Goal: Task Accomplishment & Management: Use online tool/utility

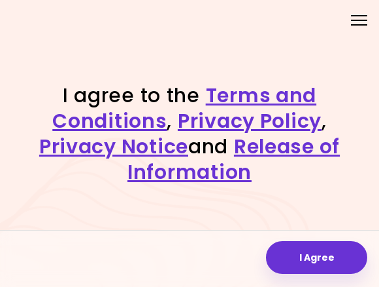
click at [311, 249] on button "I Agree" at bounding box center [316, 257] width 101 height 33
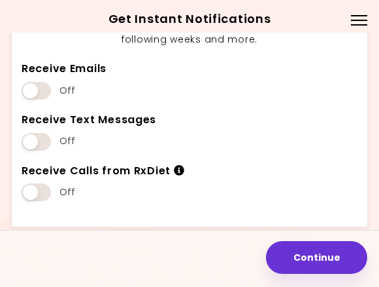
scroll to position [133, 0]
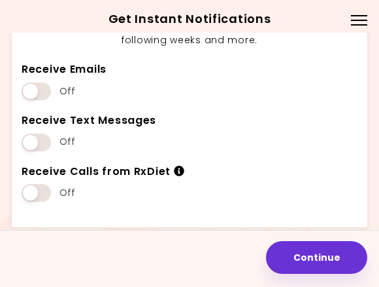
click at [35, 188] on span at bounding box center [36, 193] width 29 height 18
click at [40, 139] on span at bounding box center [36, 142] width 29 height 18
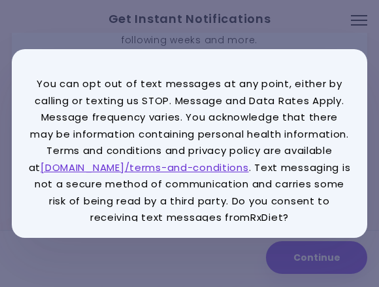
click at [37, 88] on p "You can opt out of text messages at any point, either by calling or texting us …" at bounding box center [189, 150] width 323 height 150
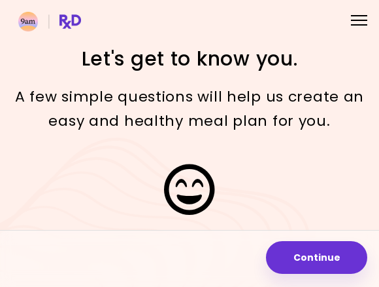
click at [358, 26] on div "Menu" at bounding box center [360, 20] width 26 height 26
click at [29, 25] on img at bounding box center [49, 22] width 63 height 20
click at [74, 17] on img at bounding box center [49, 22] width 63 height 20
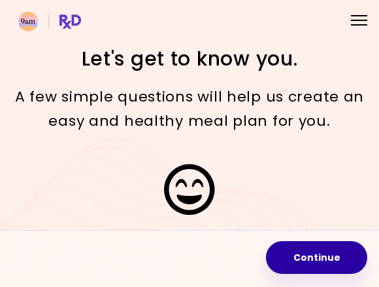
click at [311, 251] on button "Continue" at bounding box center [316, 257] width 101 height 33
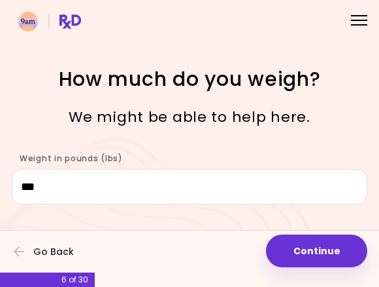
click at [362, 23] on div "Menu" at bounding box center [360, 20] width 26 height 26
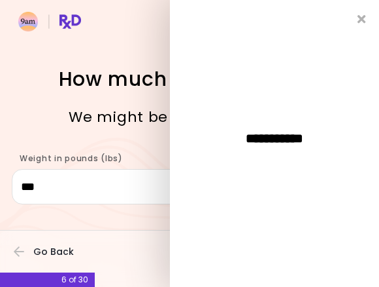
click at [292, 138] on span "**********" at bounding box center [275, 137] width 144 height 13
click at [365, 16] on icon "Close" at bounding box center [362, 19] width 9 height 12
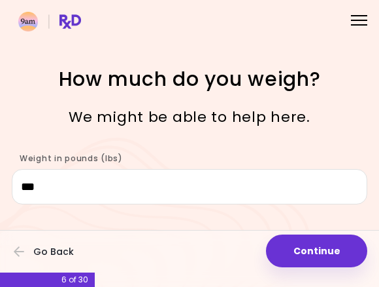
click at [309, 252] on button "Continue" at bounding box center [316, 250] width 101 height 33
select select "****"
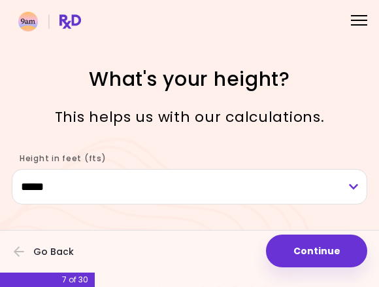
click at [315, 247] on button "Continue" at bounding box center [316, 250] width 101 height 33
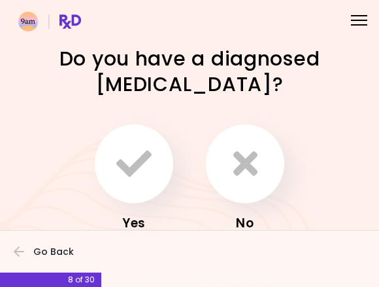
click at [252, 156] on icon "button" at bounding box center [246, 163] width 24 height 35
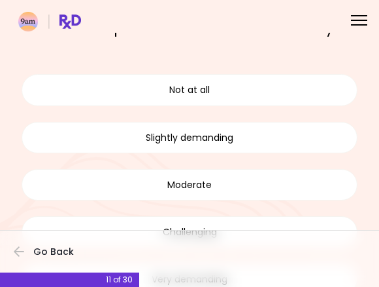
scroll to position [94, 0]
click at [237, 80] on button "Not at all" at bounding box center [190, 90] width 336 height 31
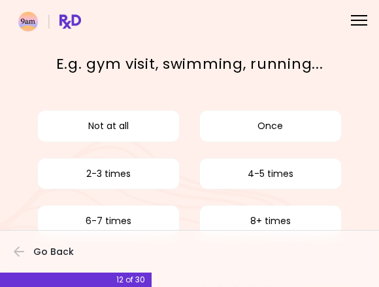
scroll to position [59, 0]
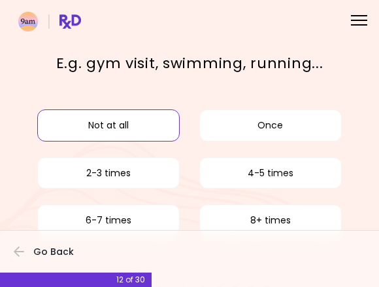
click at [124, 122] on button "Not at all" at bounding box center [108, 124] width 143 height 31
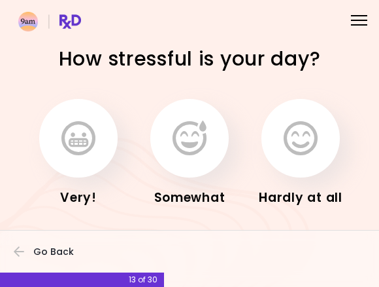
click at [196, 130] on icon "button" at bounding box center [190, 137] width 34 height 35
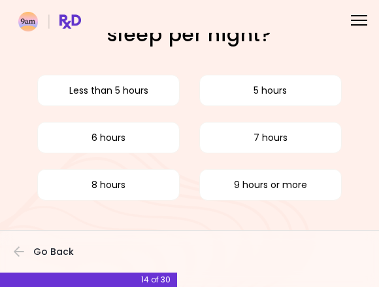
scroll to position [50, 0]
click at [125, 180] on button "8 hours" at bounding box center [108, 184] width 143 height 31
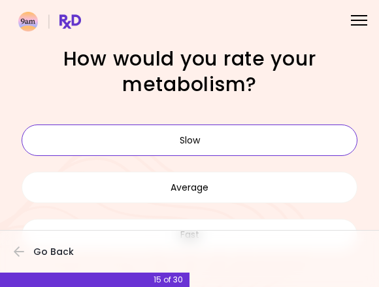
click at [238, 139] on button "Slow" at bounding box center [190, 139] width 336 height 31
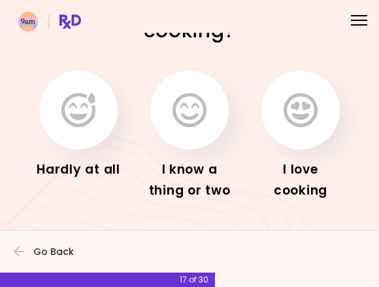
scroll to position [53, 0]
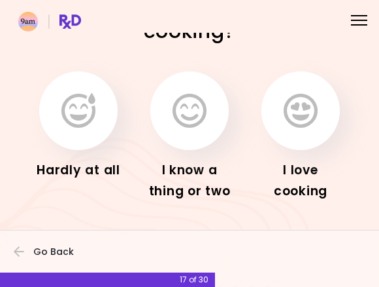
click at [85, 105] on icon "button" at bounding box center [78, 110] width 34 height 35
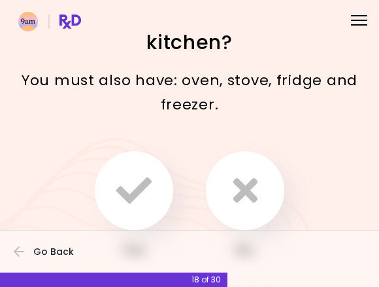
scroll to position [43, 0]
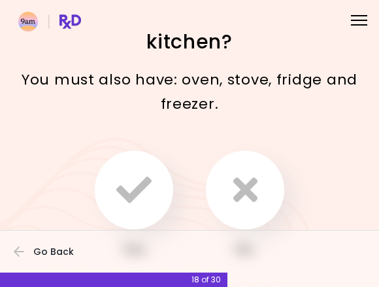
click at [246, 184] on icon "button" at bounding box center [246, 189] width 24 height 35
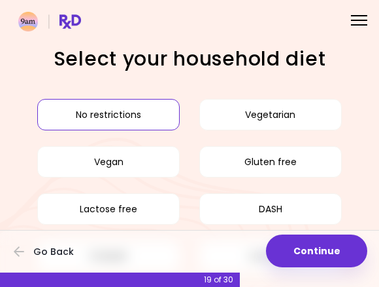
click at [120, 114] on button "No restrictions" at bounding box center [108, 114] width 143 height 31
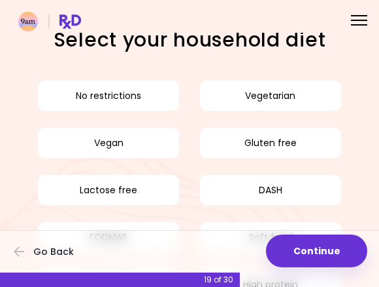
scroll to position [14, 0]
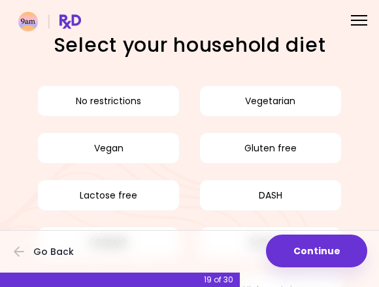
click at [126, 102] on button "No restrictions" at bounding box center [108, 100] width 143 height 31
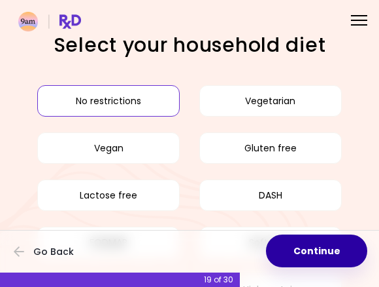
click at [326, 249] on button "Continue" at bounding box center [316, 250] width 101 height 33
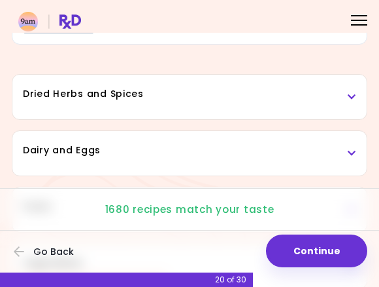
scroll to position [94, 0]
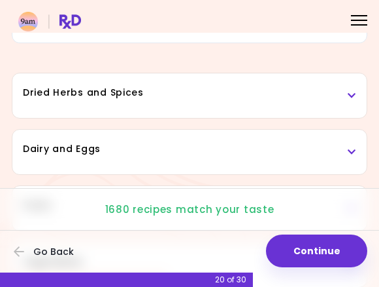
click at [347, 97] on h3 "Dried Herbs and Spices" at bounding box center [190, 93] width 334 height 14
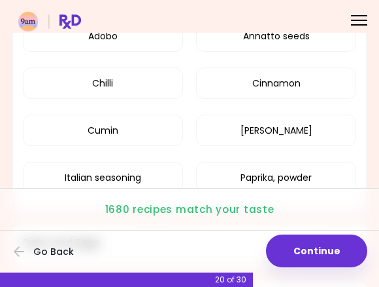
scroll to position [201, 0]
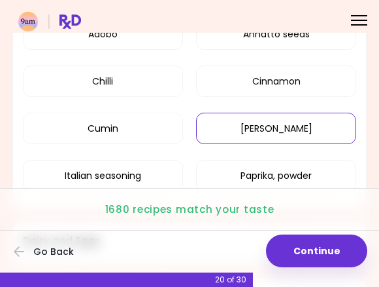
click at [344, 138] on button "[PERSON_NAME]" at bounding box center [276, 128] width 160 height 31
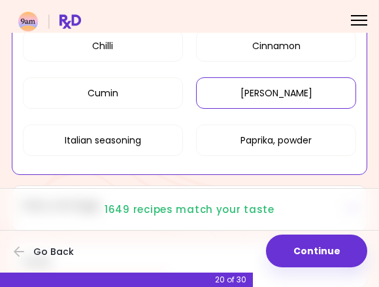
scroll to position [242, 0]
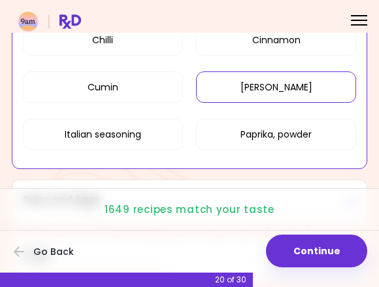
click at [330, 89] on button "[PERSON_NAME]" at bounding box center [276, 86] width 160 height 31
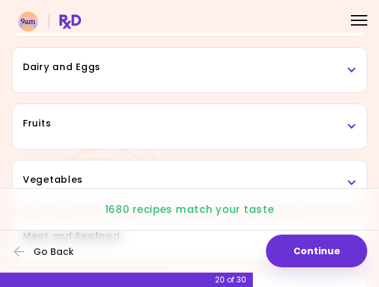
scroll to position [375, 0]
click at [301, 67] on h3 "Dairy and Eggs" at bounding box center [190, 67] width 334 height 14
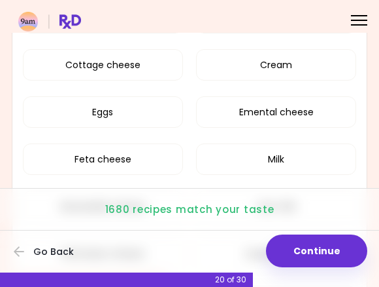
scroll to position [473, 0]
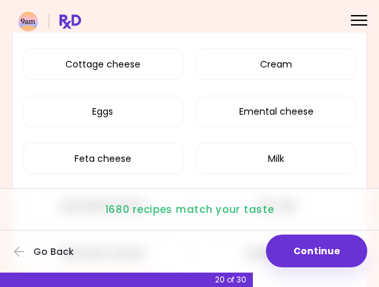
click at [286, 111] on button "Emental cheese" at bounding box center [276, 111] width 160 height 31
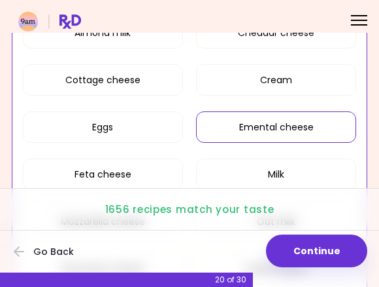
scroll to position [260, 0]
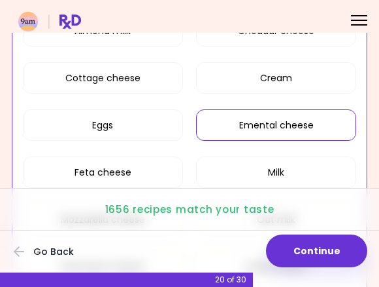
click at [124, 77] on button "Cottage cheese" at bounding box center [103, 77] width 160 height 31
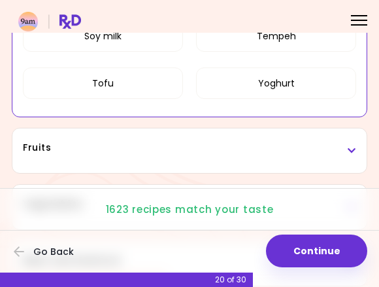
scroll to position [528, 0]
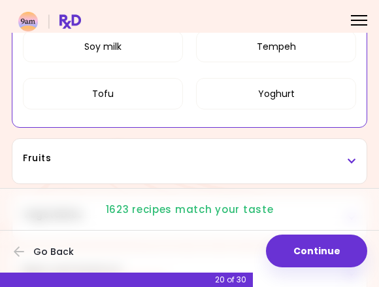
click at [122, 92] on button "Tofu" at bounding box center [103, 93] width 160 height 31
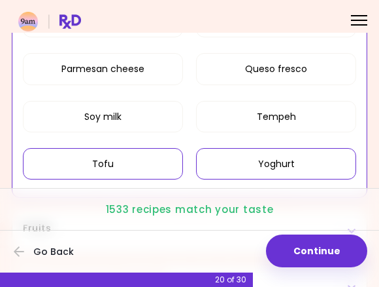
scroll to position [457, 0]
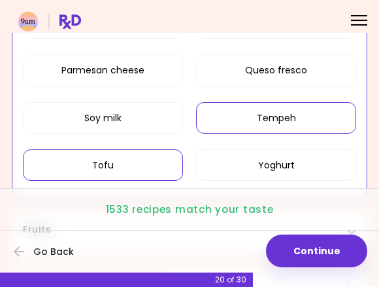
click at [280, 116] on button "Tempeh" at bounding box center [276, 117] width 160 height 31
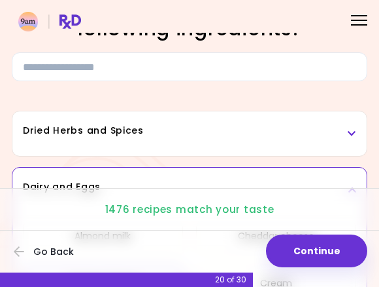
scroll to position [56, 0]
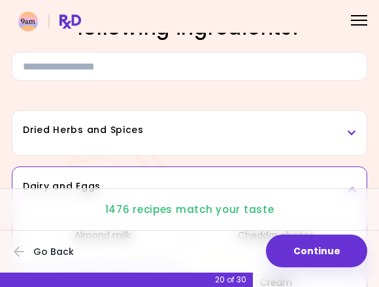
click at [249, 124] on h3 "Dried Herbs and Spices" at bounding box center [190, 130] width 334 height 14
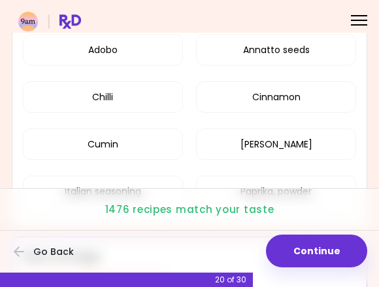
scroll to position [182, 0]
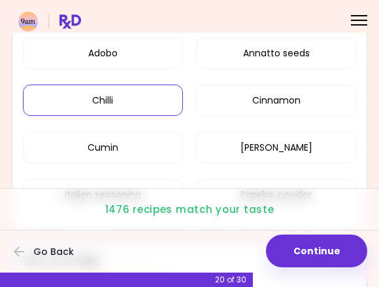
click at [128, 99] on button "Chilli" at bounding box center [103, 99] width 160 height 31
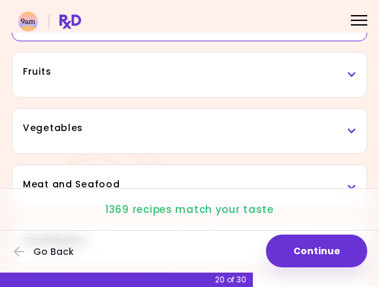
scroll to position [425, 0]
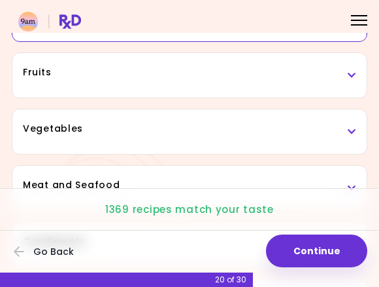
click at [208, 75] on h3 "Fruits" at bounding box center [190, 72] width 334 height 14
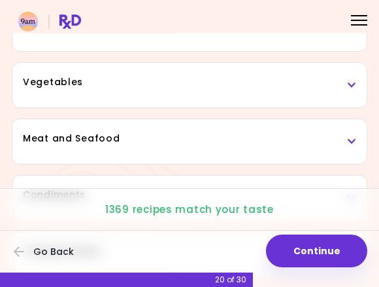
scroll to position [771, 0]
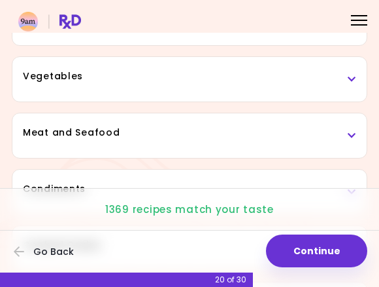
click at [198, 84] on div "Vegetables" at bounding box center [189, 79] width 355 height 44
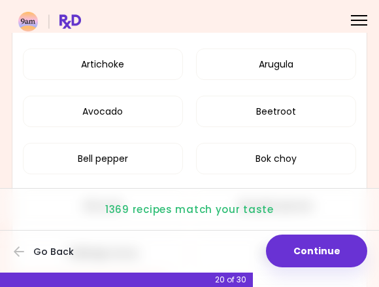
scroll to position [832, 0]
click at [118, 60] on button "Artichoke" at bounding box center [103, 63] width 160 height 31
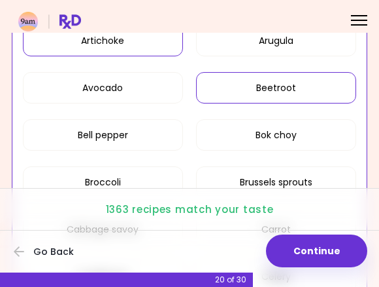
scroll to position [367, 0]
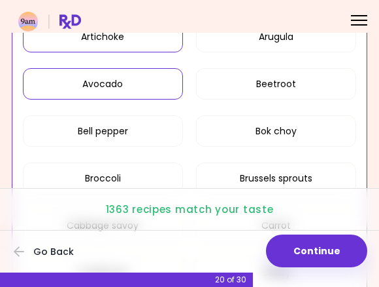
click at [122, 82] on button "Avocado" at bounding box center [103, 83] width 160 height 31
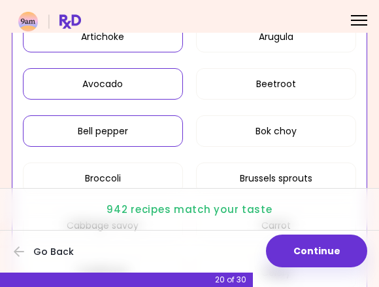
click at [142, 126] on button "Bell pepper" at bounding box center [103, 130] width 160 height 31
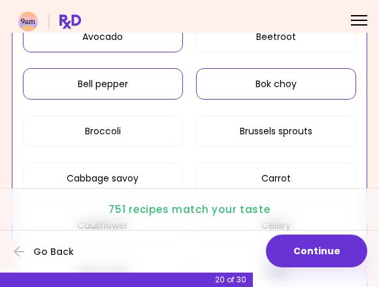
scroll to position [420, 0]
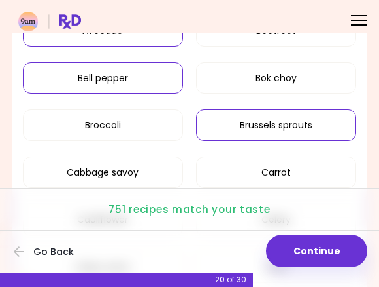
click at [279, 123] on button "Brussels sprouts" at bounding box center [276, 124] width 160 height 31
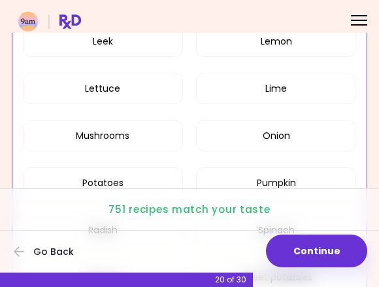
scroll to position [788, 0]
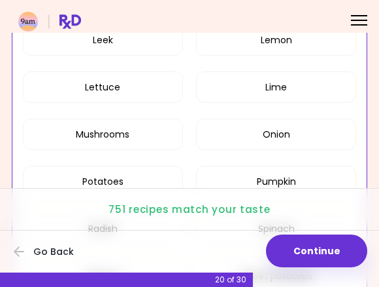
click at [131, 136] on button "Mushrooms" at bounding box center [103, 133] width 160 height 31
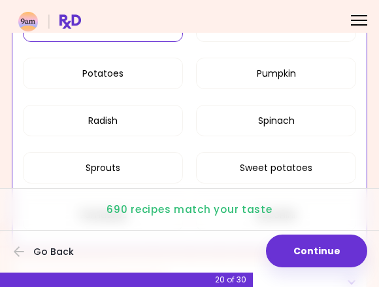
scroll to position [899, 0]
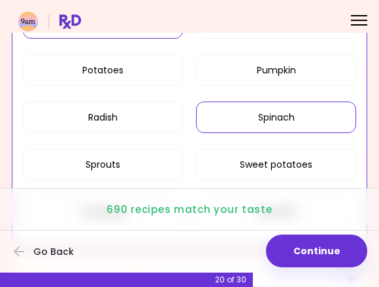
click at [273, 116] on button "Spinach" at bounding box center [276, 116] width 160 height 31
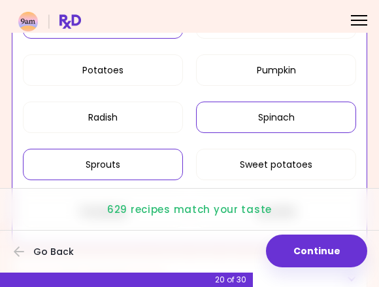
click at [133, 162] on button "Sprouts" at bounding box center [103, 163] width 160 height 31
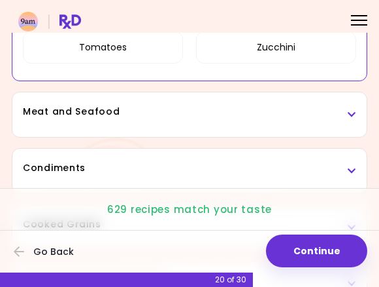
scroll to position [1069, 0]
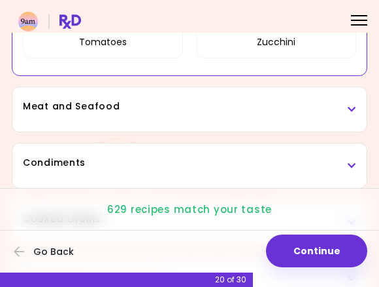
click at [204, 109] on h3 "Meat and Seafood" at bounding box center [190, 106] width 334 height 14
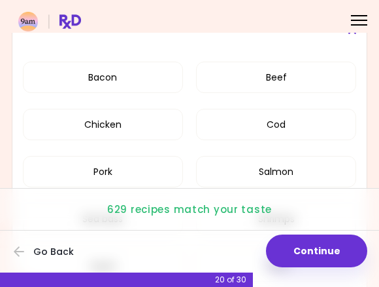
scroll to position [1158, 0]
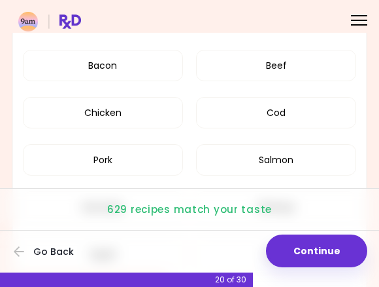
click at [296, 126] on button "Cod" at bounding box center [276, 112] width 160 height 31
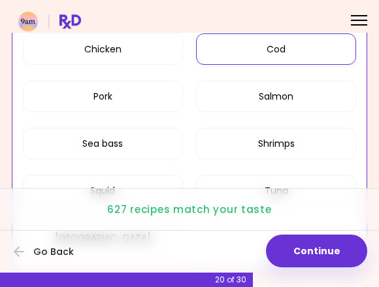
scroll to position [451, 0]
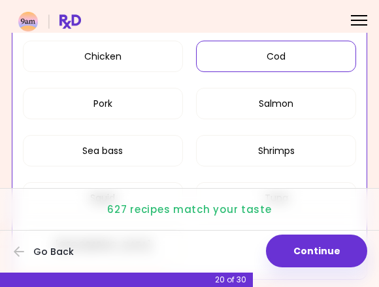
click at [292, 107] on button "Salmon" at bounding box center [276, 103] width 160 height 31
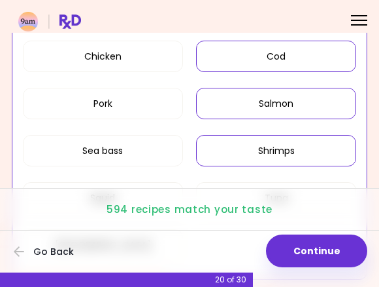
click at [292, 150] on button "Shrimps" at bounding box center [276, 150] width 160 height 31
click at [119, 149] on button "Sea bass" at bounding box center [103, 150] width 160 height 31
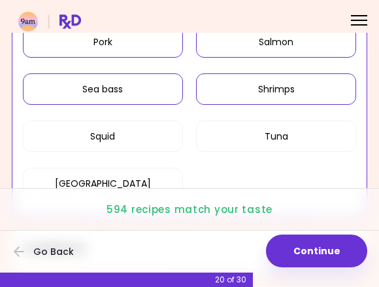
scroll to position [514, 0]
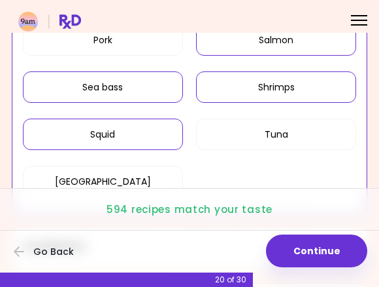
click at [130, 137] on button "Squid" at bounding box center [103, 133] width 160 height 31
click at [277, 137] on button "Tuna" at bounding box center [276, 133] width 160 height 31
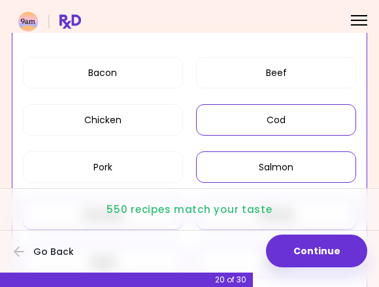
scroll to position [388, 0]
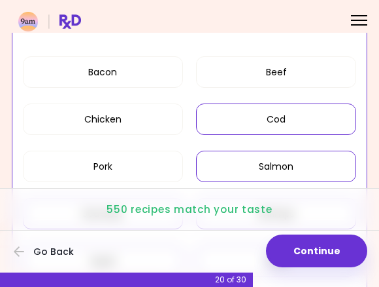
click at [281, 77] on button "Beef" at bounding box center [276, 71] width 160 height 31
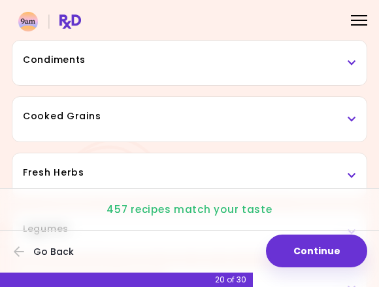
scroll to position [691, 0]
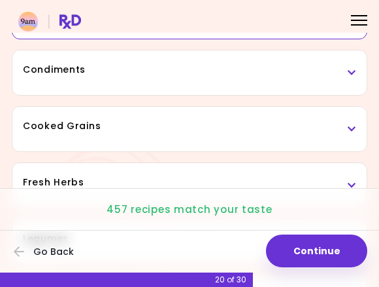
click at [216, 69] on h3 "Condiments" at bounding box center [190, 70] width 334 height 14
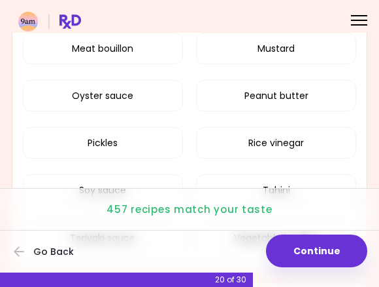
scroll to position [856, 0]
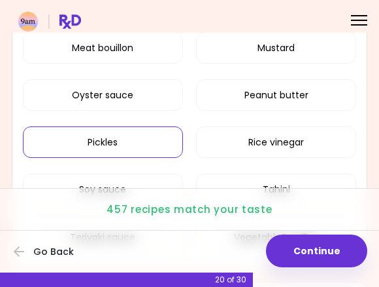
click at [122, 142] on button "Pickles" at bounding box center [103, 141] width 160 height 31
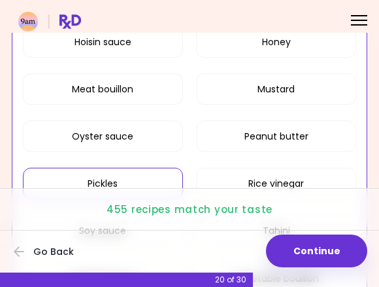
scroll to position [517, 0]
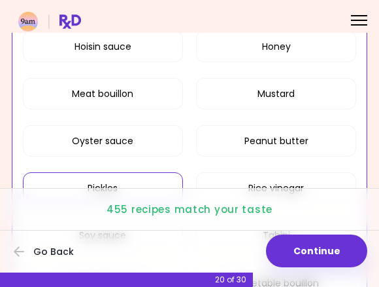
click at [108, 137] on button "Oyster sauce" at bounding box center [103, 140] width 160 height 31
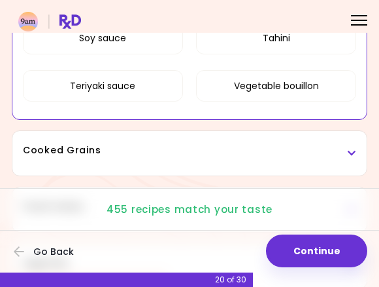
scroll to position [731, 0]
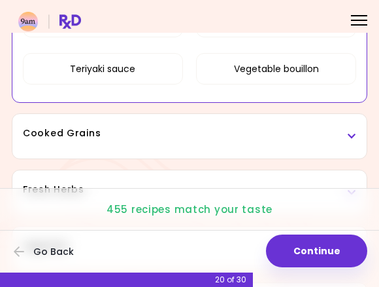
click at [200, 131] on h3 "Cooked Grains" at bounding box center [190, 133] width 334 height 14
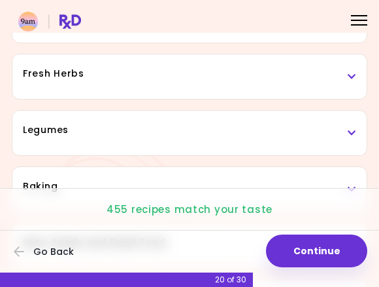
scroll to position [999, 0]
click at [193, 76] on h3 "Fresh Herbs" at bounding box center [190, 73] width 334 height 14
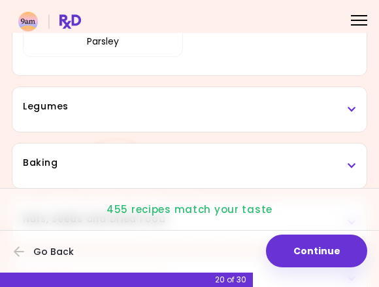
scroll to position [1174, 0]
click at [190, 111] on h3 "Legumes" at bounding box center [190, 106] width 334 height 14
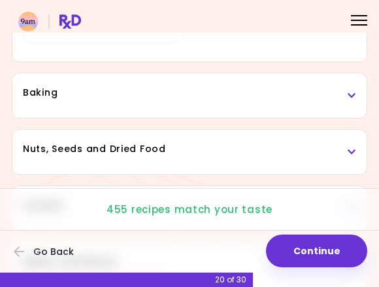
scroll to position [1398, 0]
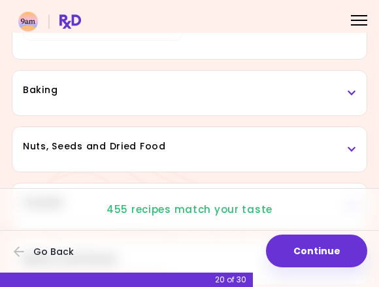
click at [290, 92] on h3 "Baking" at bounding box center [190, 90] width 334 height 14
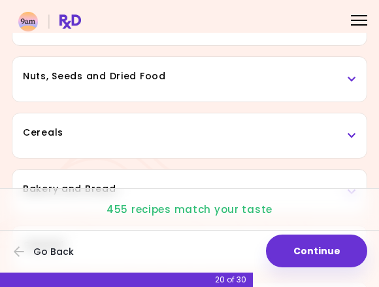
scroll to position [1620, 0]
click at [273, 74] on h3 "Nuts, Seeds and Dried Food" at bounding box center [190, 76] width 334 height 14
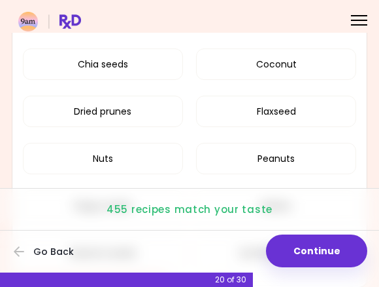
click at [290, 63] on button "Coconut" at bounding box center [276, 63] width 160 height 31
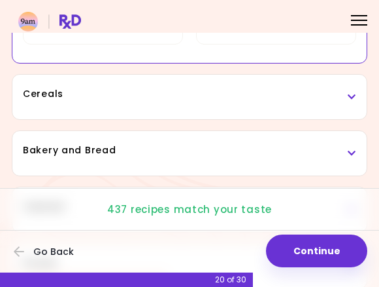
scroll to position [956, 0]
click at [194, 103] on div "Cereals" at bounding box center [189, 97] width 355 height 44
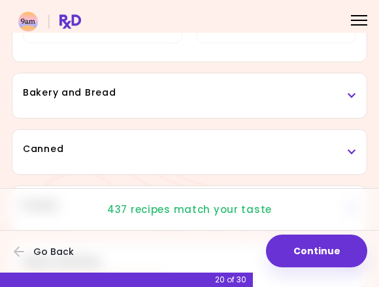
scroll to position [1126, 0]
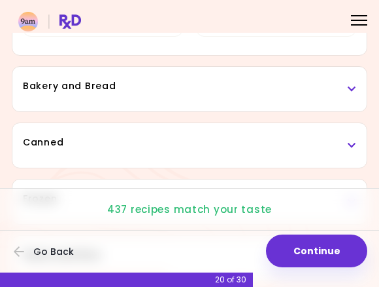
click at [200, 95] on div "Bakery and Bread" at bounding box center [189, 89] width 355 height 44
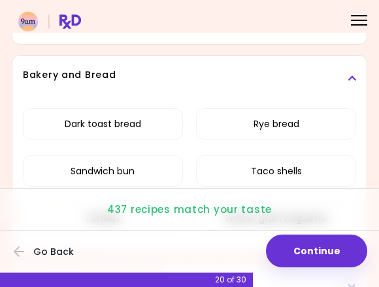
scroll to position [1161, 0]
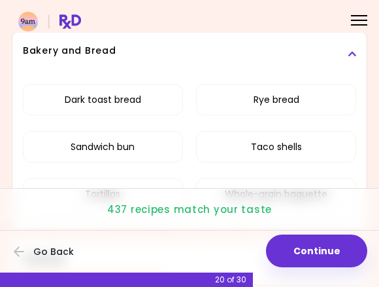
click at [293, 103] on button "Rye bread" at bounding box center [276, 99] width 160 height 31
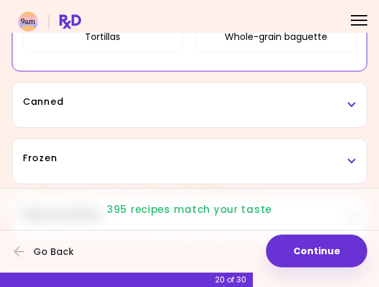
scroll to position [975, 0]
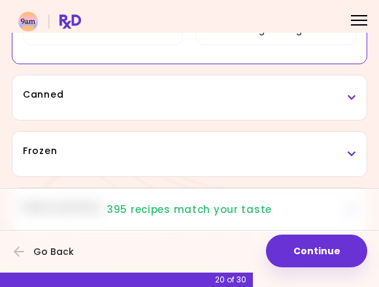
click at [211, 99] on h3 "Canned" at bounding box center [190, 95] width 334 height 14
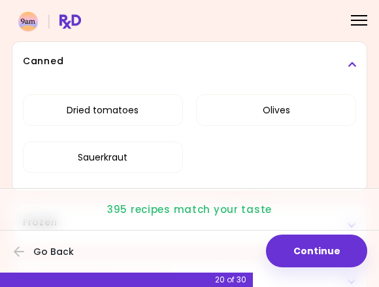
scroll to position [1022, 0]
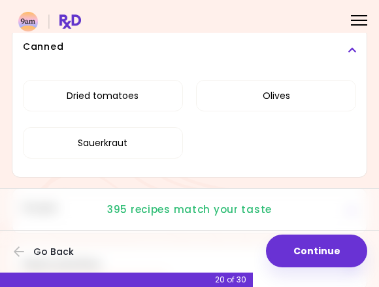
click at [120, 90] on button "Dried tomatoes" at bounding box center [103, 95] width 160 height 31
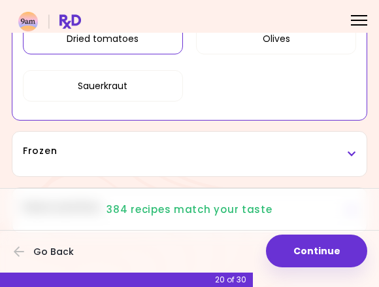
scroll to position [922, 0]
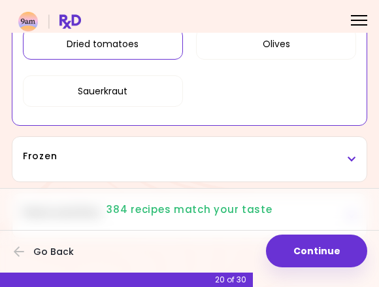
click at [125, 90] on button "Sauerkraut" at bounding box center [103, 90] width 160 height 31
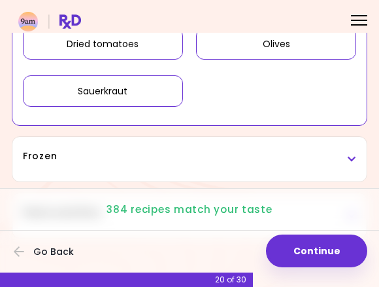
click at [297, 49] on button "Olives" at bounding box center [276, 43] width 160 height 31
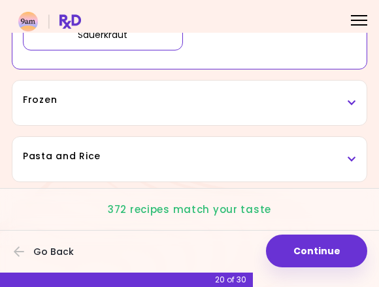
scroll to position [979, 0]
click at [201, 100] on h3 "Frozen" at bounding box center [190, 100] width 334 height 14
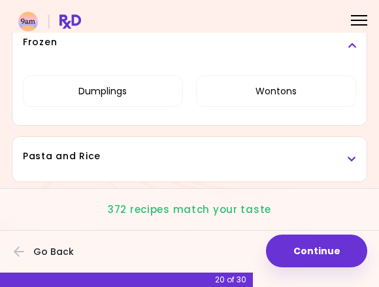
scroll to position [1036, 0]
click at [192, 162] on h3 "Pasta and Rice" at bounding box center [190, 156] width 334 height 14
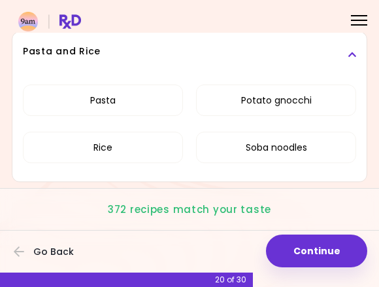
scroll to position [1141, 0]
click at [319, 247] on button "Continue" at bounding box center [316, 250] width 101 height 33
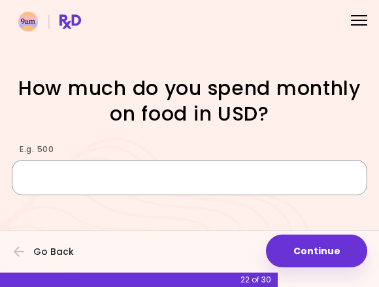
click at [177, 168] on input "E.g. 500" at bounding box center [190, 177] width 356 height 35
type input "***"
click at [324, 110] on h1 "How much do you spend monthly on food in USD?" at bounding box center [190, 100] width 356 height 51
click at [319, 247] on button "Continue" at bounding box center [316, 250] width 101 height 33
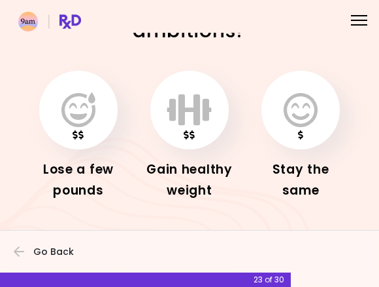
scroll to position [53, 0]
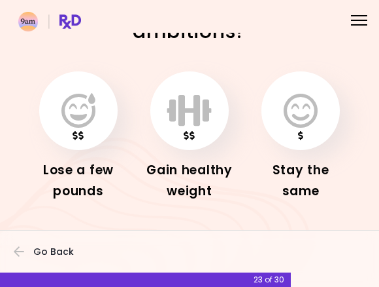
click at [81, 103] on icon "button" at bounding box center [78, 110] width 34 height 35
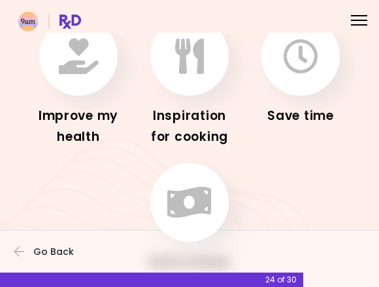
scroll to position [99, 0]
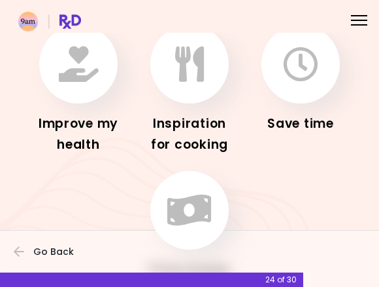
click at [83, 71] on icon "button" at bounding box center [79, 63] width 40 height 35
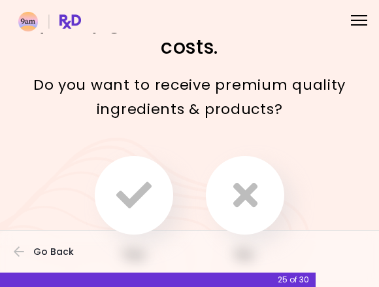
scroll to position [66, 0]
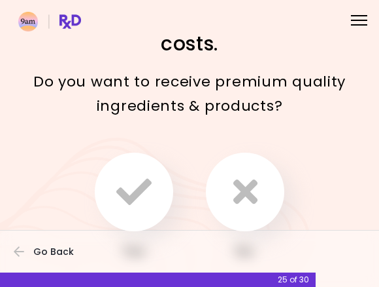
click at [243, 196] on icon "button" at bounding box center [246, 191] width 24 height 35
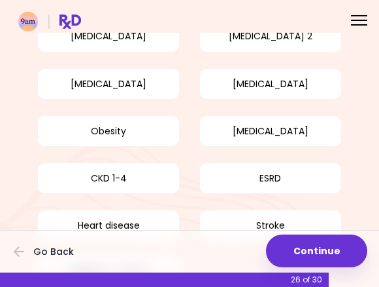
scroll to position [171, 0]
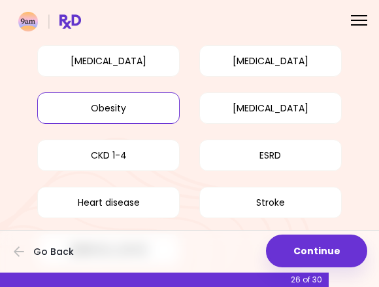
click at [107, 106] on button "Obesity" at bounding box center [108, 107] width 143 height 31
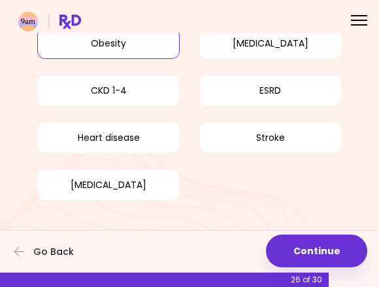
scroll to position [235, 0]
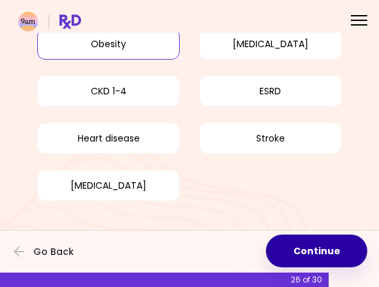
click at [321, 249] on button "Continue" at bounding box center [316, 250] width 101 height 33
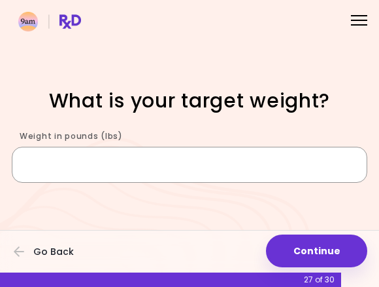
click at [189, 162] on input "Weight in pounds (lbs)" at bounding box center [190, 164] width 356 height 35
type input "***"
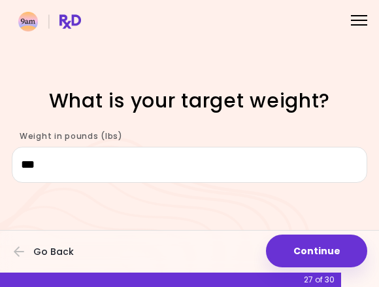
click at [337, 194] on div "Focusable invisible element What is your target weight? Weight in pounds (lbs) …" at bounding box center [189, 143] width 379 height 287
click at [320, 252] on button "Continue" at bounding box center [316, 250] width 101 height 33
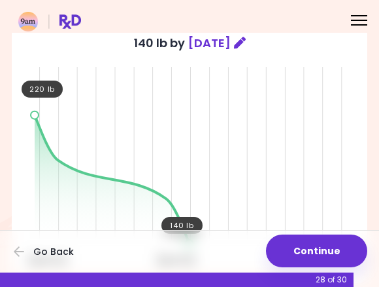
scroll to position [114, 0]
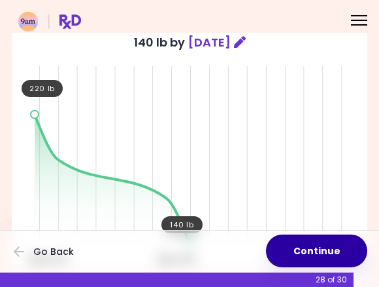
click at [321, 247] on button "Continue" at bounding box center [316, 250] width 101 height 33
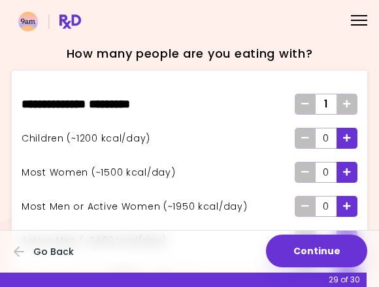
click at [351, 165] on span "Add - Woman" at bounding box center [347, 172] width 8 height 21
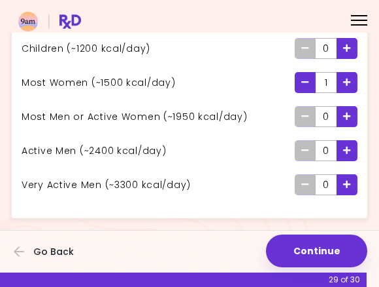
scroll to position [90, 0]
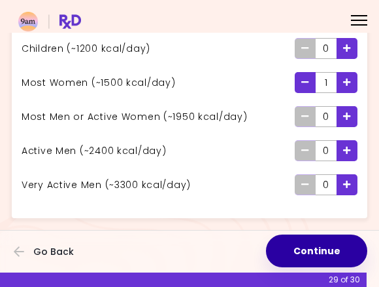
click at [322, 243] on button "Continue" at bounding box center [316, 250] width 101 height 33
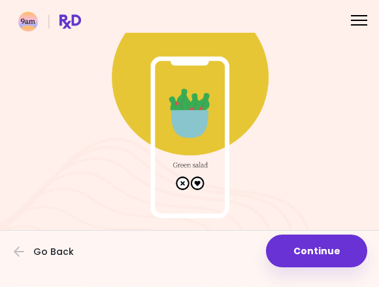
scroll to position [105, 0]
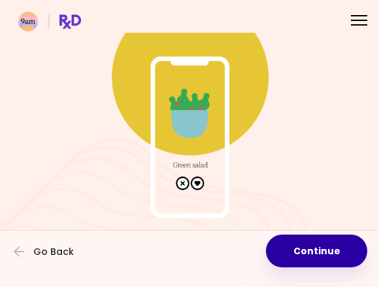
click at [317, 249] on button "Continue" at bounding box center [316, 250] width 101 height 33
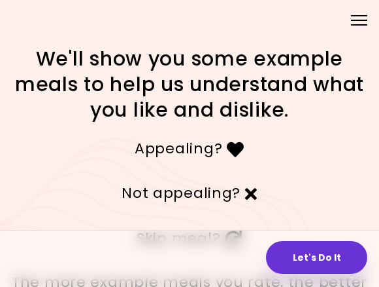
click at [317, 251] on button "Let's Do It" at bounding box center [316, 257] width 101 height 33
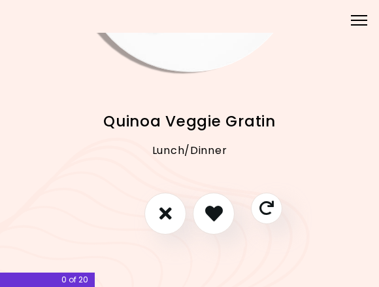
scroll to position [186, 0]
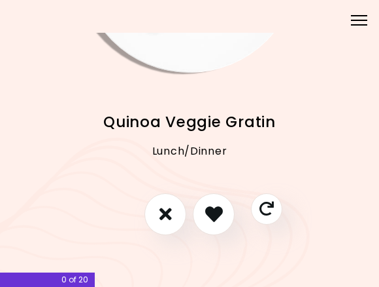
click at [161, 211] on icon "I don't like this recipe" at bounding box center [166, 214] width 12 height 18
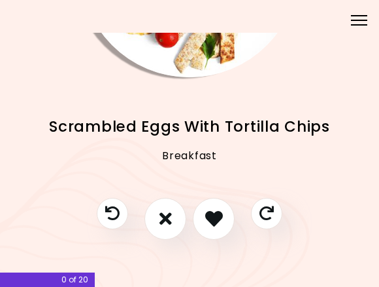
scroll to position [183, 0]
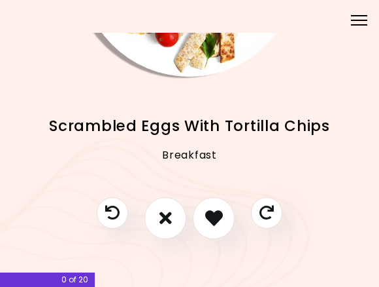
click at [169, 215] on icon "I don't like this recipe" at bounding box center [166, 218] width 12 height 18
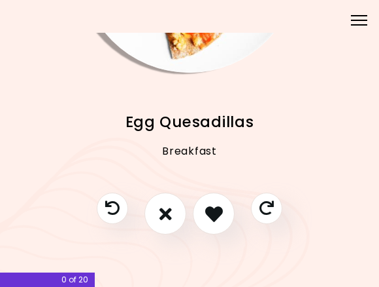
scroll to position [186, 0]
click at [169, 213] on icon "I don't like this recipe" at bounding box center [166, 214] width 12 height 18
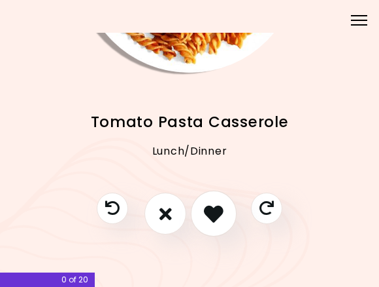
click at [214, 210] on icon "I like this recipe" at bounding box center [214, 214] width 20 height 20
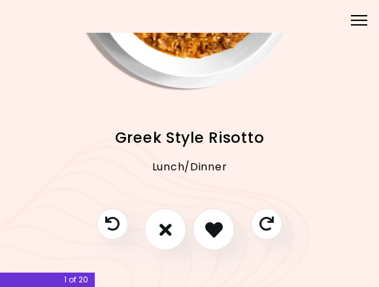
scroll to position [171, 0]
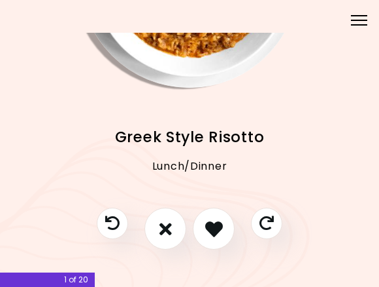
click at [167, 226] on icon "I don't like this recipe" at bounding box center [166, 229] width 12 height 18
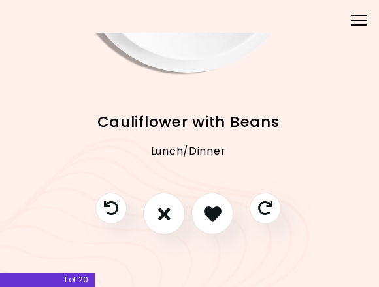
scroll to position [0, 0]
click at [214, 211] on icon "I like this recipe" at bounding box center [213, 214] width 20 height 20
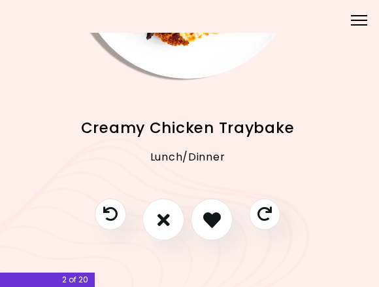
click at [215, 215] on icon "I like this recipe" at bounding box center [212, 220] width 18 height 18
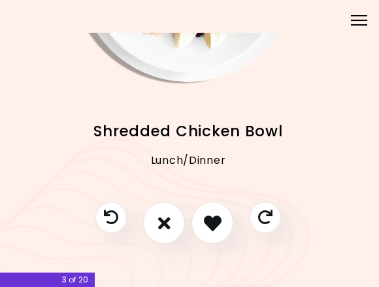
scroll to position [178, 1]
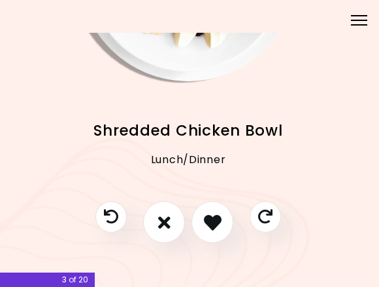
click at [215, 222] on icon "I like this recipe" at bounding box center [213, 222] width 18 height 18
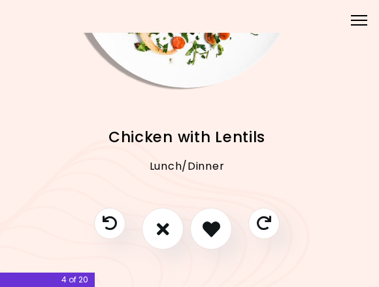
scroll to position [175, 3]
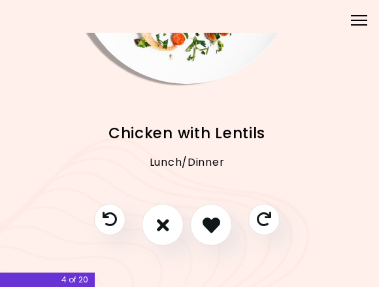
click at [216, 222] on icon "I like this recipe" at bounding box center [212, 225] width 18 height 18
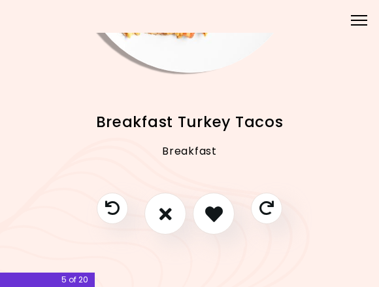
scroll to position [186, 0]
click at [165, 211] on icon "I don't like this recipe" at bounding box center [166, 214] width 12 height 18
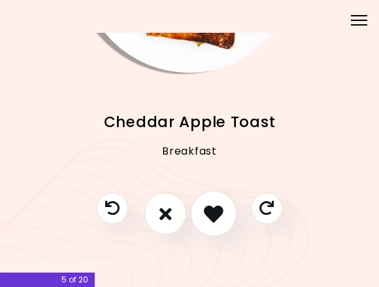
click at [217, 210] on icon "I like this recipe" at bounding box center [214, 214] width 20 height 20
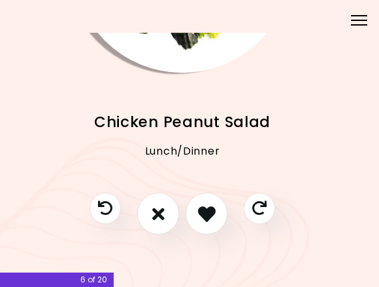
scroll to position [186, 7]
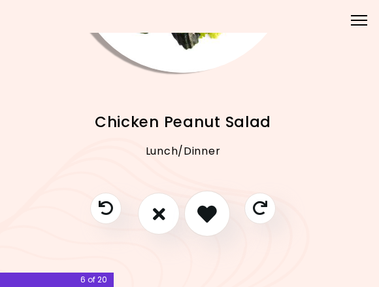
click at [209, 209] on icon "I like this recipe" at bounding box center [208, 214] width 20 height 20
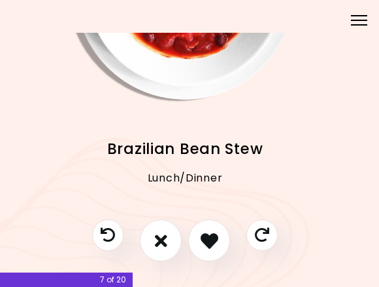
scroll to position [162, 5]
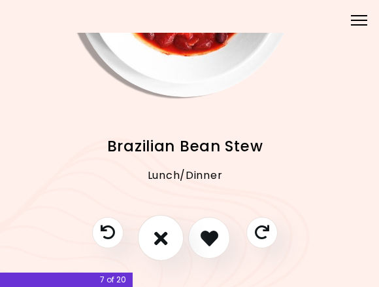
click at [162, 234] on icon "I don't like this recipe" at bounding box center [161, 238] width 14 height 20
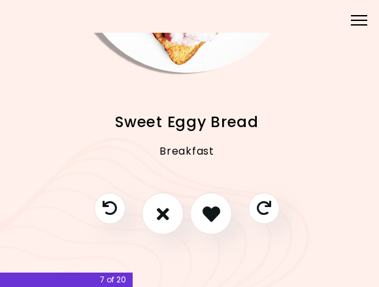
scroll to position [186, 3]
click at [216, 210] on icon "I like this recipe" at bounding box center [212, 214] width 18 height 18
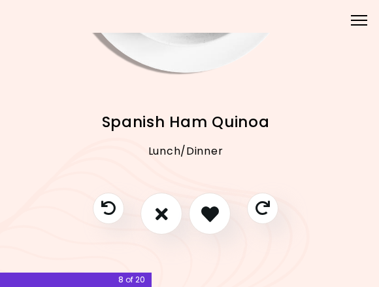
scroll to position [186, 4]
click at [163, 210] on icon "I don't like this recipe" at bounding box center [162, 214] width 12 height 18
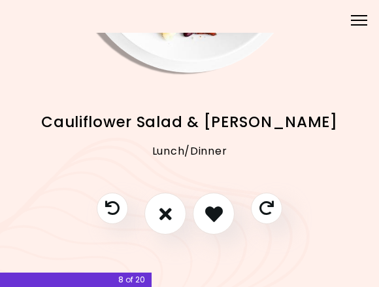
scroll to position [186, 0]
click at [220, 209] on icon "I like this recipe" at bounding box center [214, 214] width 20 height 20
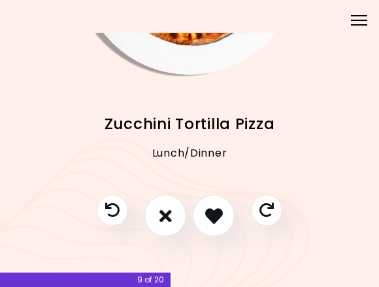
scroll to position [185, 0]
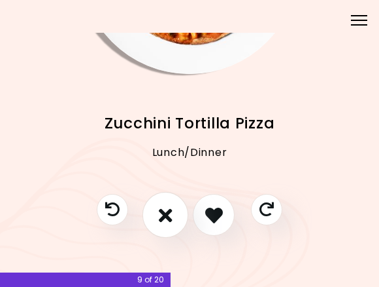
click at [166, 213] on icon "I don't like this recipe" at bounding box center [166, 215] width 14 height 20
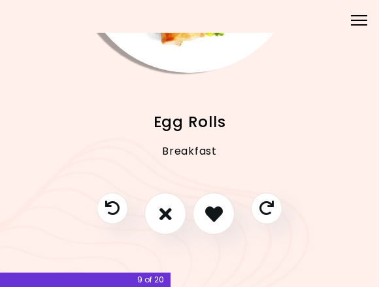
scroll to position [186, 0]
click at [164, 210] on icon "I don't like this recipe" at bounding box center [166, 214] width 12 height 18
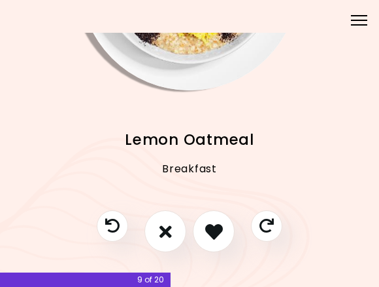
scroll to position [176, 1]
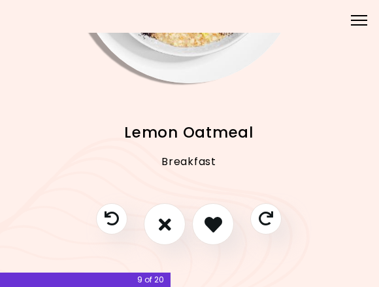
click at [166, 222] on icon "I don't like this recipe" at bounding box center [165, 224] width 12 height 18
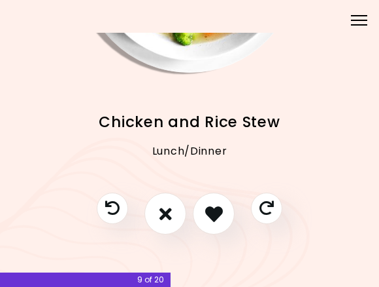
scroll to position [186, 0]
click at [217, 208] on icon "I like this recipe" at bounding box center [214, 214] width 18 height 18
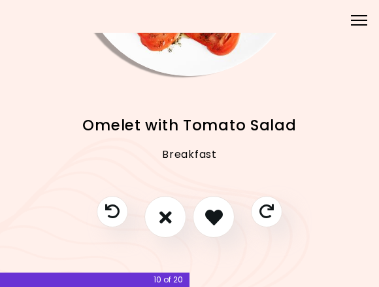
scroll to position [190, -1]
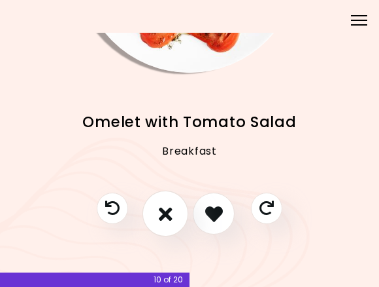
click at [163, 210] on icon "I don't like this recipe" at bounding box center [166, 214] width 14 height 20
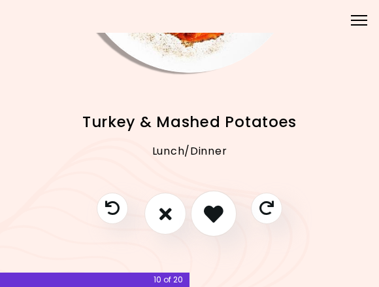
click at [214, 210] on icon "I like this recipe" at bounding box center [214, 214] width 20 height 20
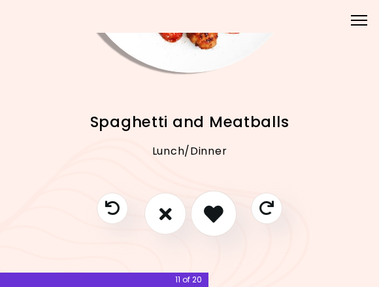
click at [219, 211] on icon "I like this recipe" at bounding box center [214, 214] width 20 height 20
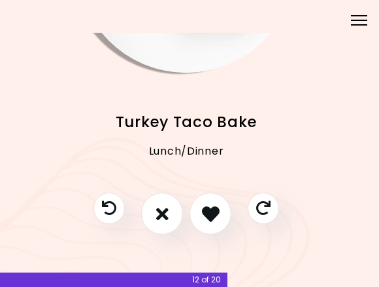
click at [168, 212] on icon "I don't like this recipe" at bounding box center [162, 214] width 12 height 18
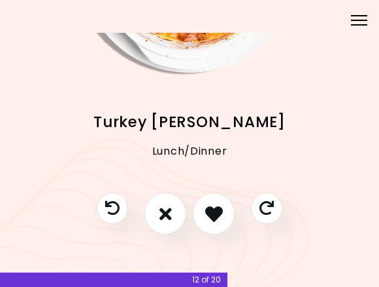
scroll to position [186, 0]
click at [219, 217] on icon "I like this recipe" at bounding box center [214, 214] width 18 height 18
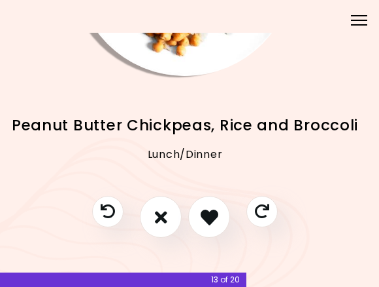
scroll to position [186, 5]
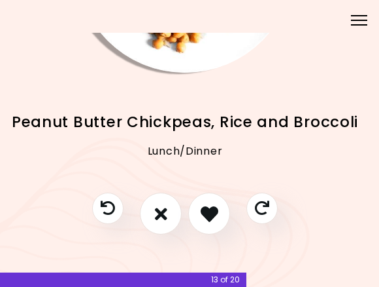
click at [169, 218] on button "I don't like this recipe" at bounding box center [161, 213] width 42 height 42
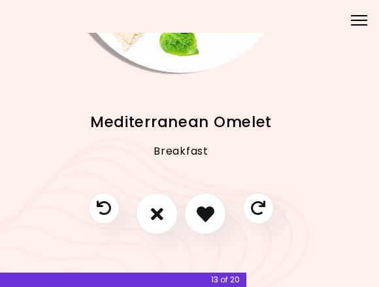
scroll to position [186, 9]
click at [161, 210] on icon "I don't like this recipe" at bounding box center [157, 214] width 12 height 18
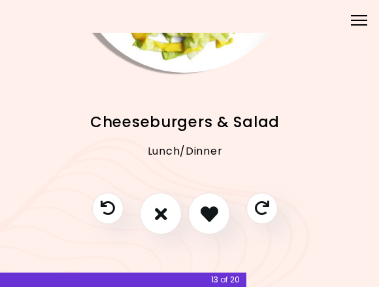
scroll to position [186, 5]
click at [167, 211] on icon "I don't like this recipe" at bounding box center [161, 214] width 12 height 18
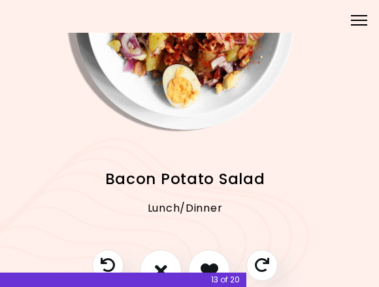
scroll to position [155, 5]
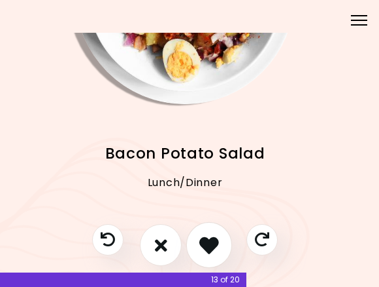
click at [212, 239] on icon "I like this recipe" at bounding box center [210, 245] width 20 height 20
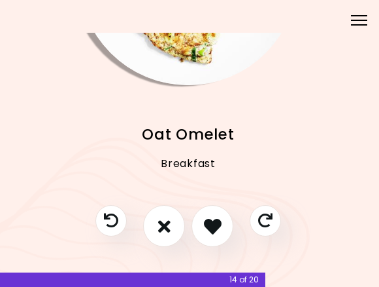
scroll to position [175, 2]
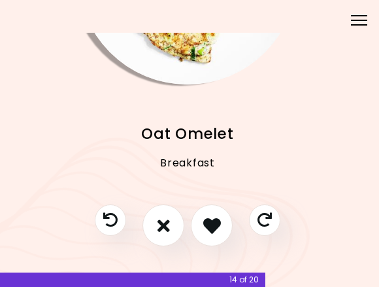
click at [219, 220] on icon "I like this recipe" at bounding box center [212, 226] width 18 height 18
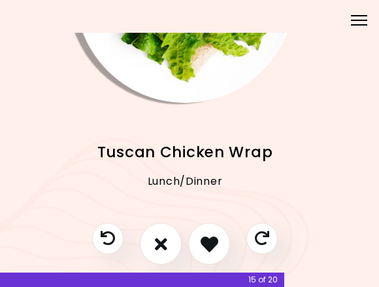
scroll to position [164, 5]
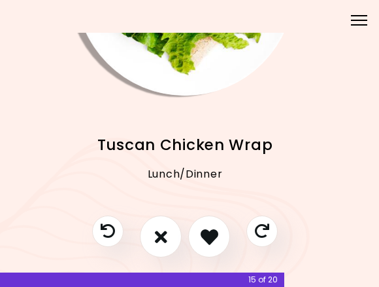
click at [213, 239] on icon "I like this recipe" at bounding box center [210, 237] width 18 height 18
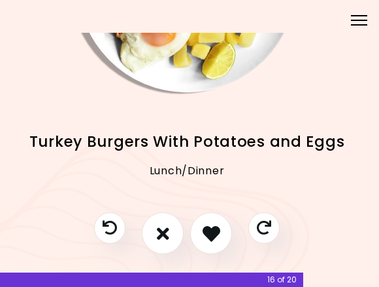
scroll to position [173, 1]
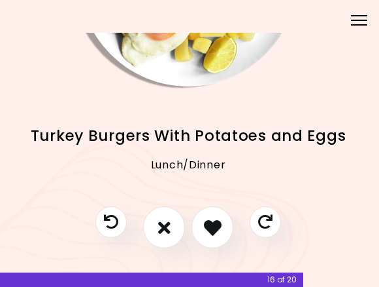
click at [219, 224] on icon "I like this recipe" at bounding box center [213, 227] width 18 height 18
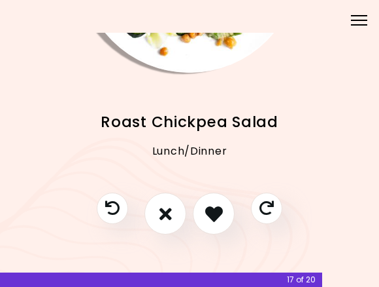
scroll to position [186, 0]
click at [168, 215] on icon "I don't like this recipe" at bounding box center [166, 214] width 12 height 18
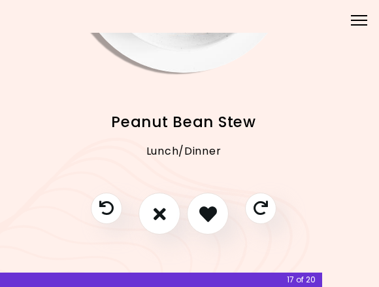
scroll to position [186, 6]
click at [163, 215] on icon "I don't like this recipe" at bounding box center [160, 214] width 12 height 18
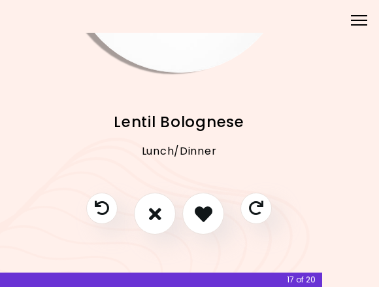
scroll to position [186, 10]
click at [211, 211] on icon "I like this recipe" at bounding box center [204, 214] width 20 height 20
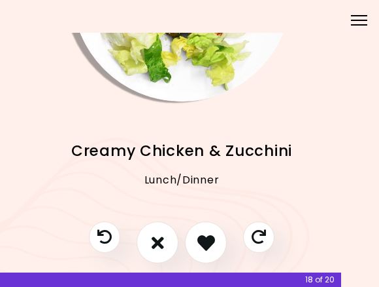
scroll to position [169, 7]
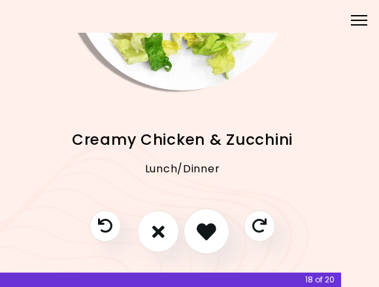
click at [214, 227] on icon "I like this recipe" at bounding box center [207, 232] width 20 height 20
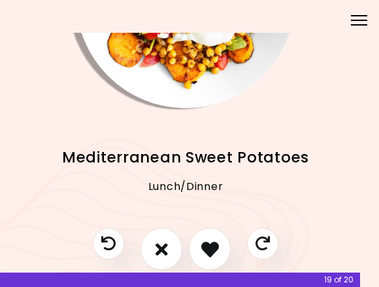
scroll to position [152, 4]
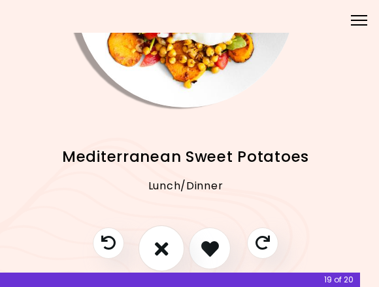
click at [167, 249] on icon "I don't like this recipe" at bounding box center [162, 249] width 14 height 20
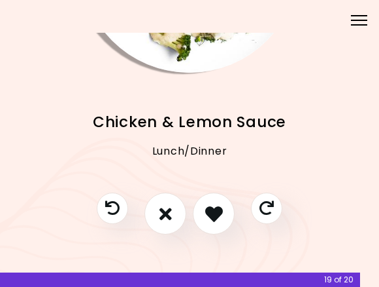
scroll to position [186, 0]
click at [222, 212] on icon "I like this recipe" at bounding box center [214, 214] width 20 height 20
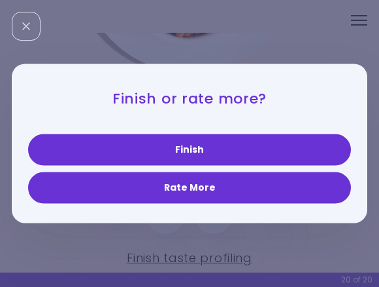
click at [234, 148] on button "Finish" at bounding box center [189, 149] width 323 height 31
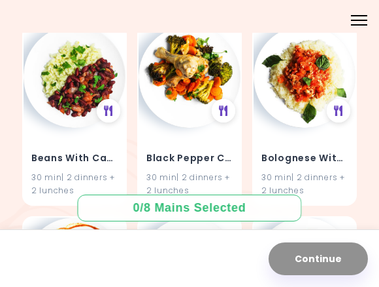
scroll to position [714, 0]
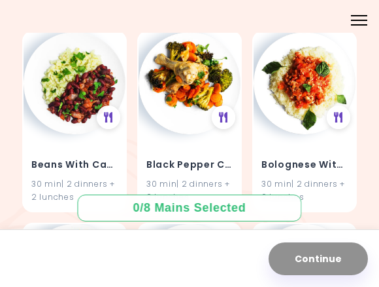
click at [205, 109] on img at bounding box center [190, 83] width 102 height 102
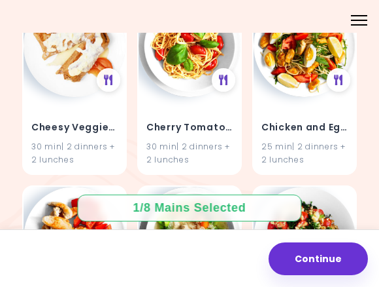
scroll to position [1712, 0]
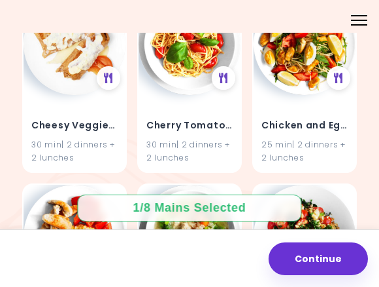
click at [309, 122] on h4 "Chicken and Egg Pasta" at bounding box center [305, 124] width 86 height 21
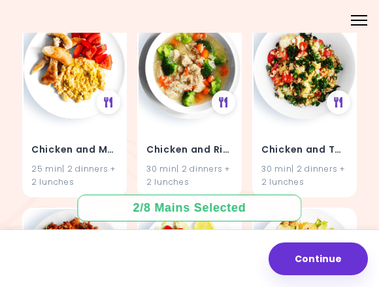
scroll to position [1885, 0]
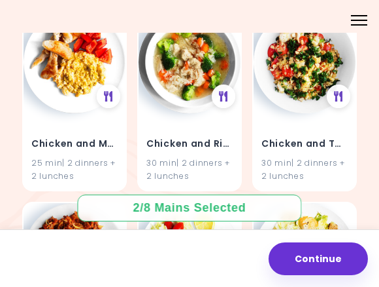
click at [82, 156] on div "25 min | 2 dinners + 2 lunches" at bounding box center [74, 168] width 86 height 25
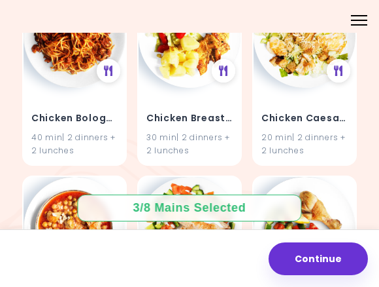
scroll to position [2105, 0]
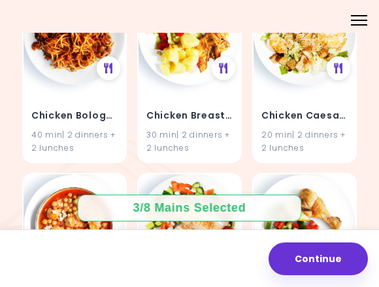
click at [306, 128] on div "20 min | 2 dinners + 2 lunches" at bounding box center [305, 140] width 86 height 25
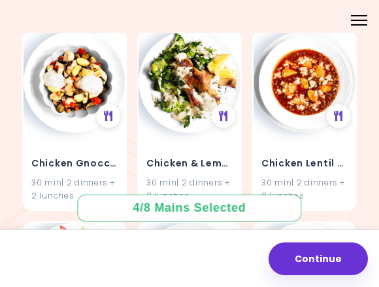
scroll to position [2641, 0]
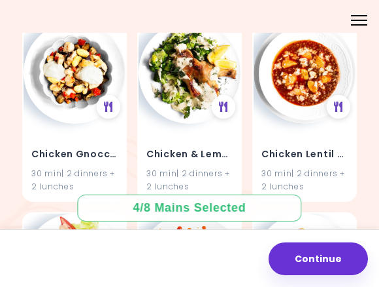
click at [195, 144] on h4 "Chicken & Lemon Sauce" at bounding box center [190, 154] width 86 height 21
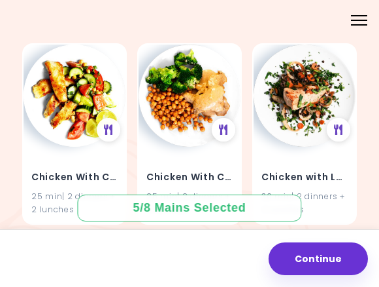
scroll to position [3386, 0]
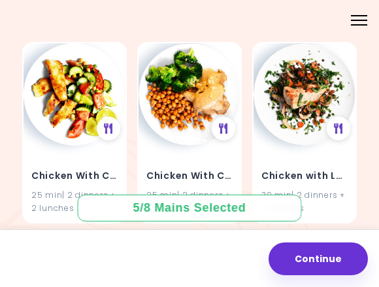
click at [315, 165] on h4 "Chicken with Lentils" at bounding box center [305, 175] width 86 height 21
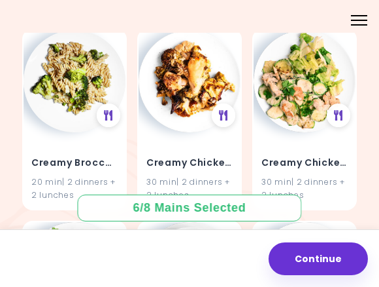
scroll to position [4166, 0]
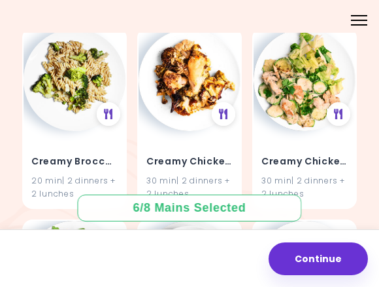
click at [183, 111] on img at bounding box center [190, 80] width 102 height 102
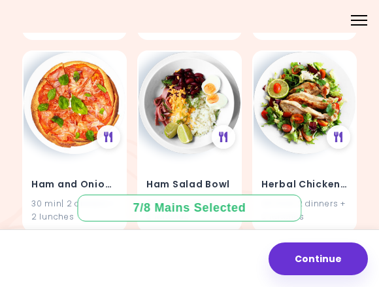
scroll to position [5677, 0]
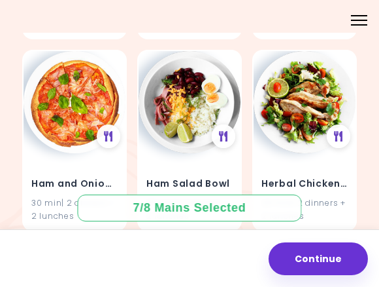
click at [311, 153] on div "Herbal Chicken Salad 20 min | 2 dinners + 2 lunches" at bounding box center [305, 191] width 102 height 77
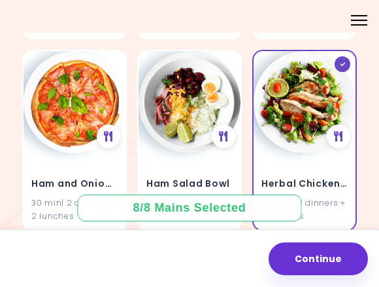
click at [329, 258] on button "Continue" at bounding box center [318, 258] width 99 height 33
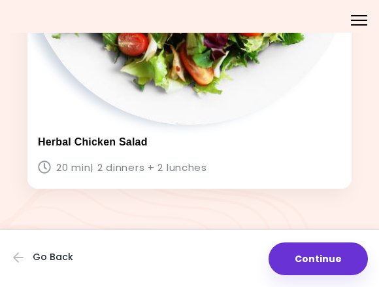
scroll to position [3094, 0]
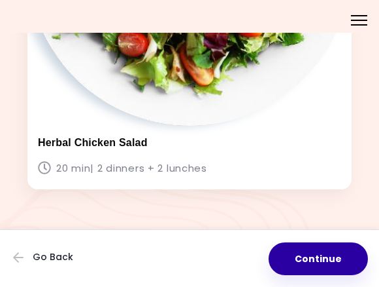
click at [322, 256] on button "Continue" at bounding box center [318, 258] width 99 height 33
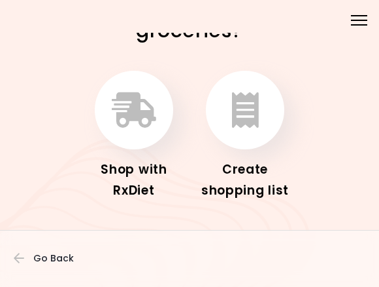
scroll to position [53, 0]
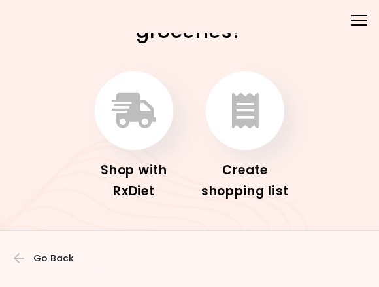
click at [250, 120] on icon "button" at bounding box center [245, 110] width 27 height 35
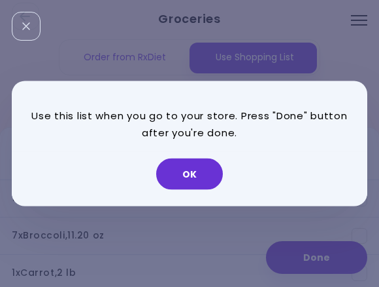
click at [193, 172] on button "OK" at bounding box center [189, 173] width 67 height 31
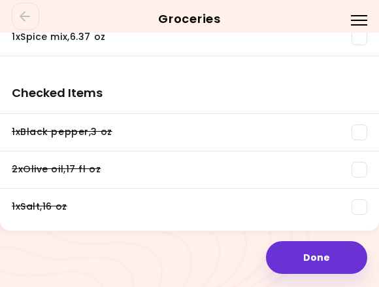
scroll to position [1421, 0]
click at [366, 127] on span at bounding box center [360, 132] width 16 height 16
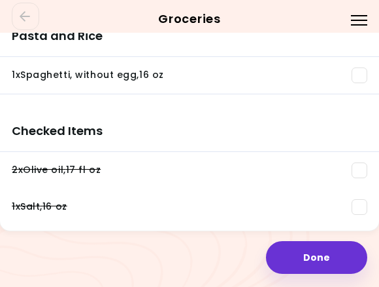
click at [364, 168] on span at bounding box center [360, 170] width 16 height 16
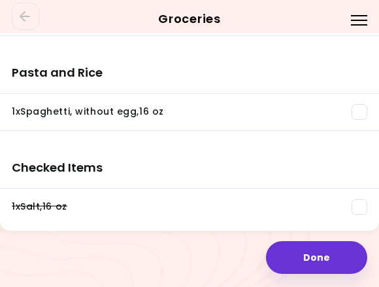
scroll to position [1479, 0]
click at [360, 207] on span at bounding box center [360, 207] width 16 height 16
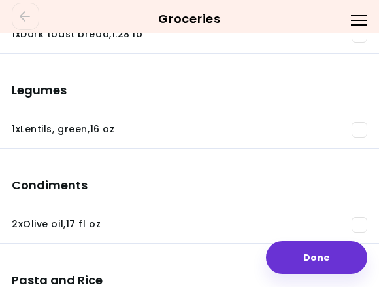
scroll to position [1230, 0]
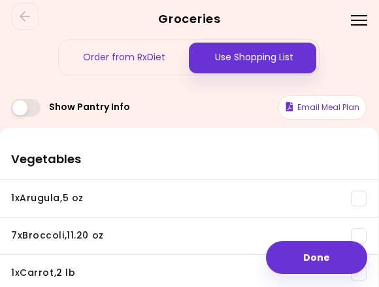
click at [310, 259] on button "Done" at bounding box center [316, 257] width 101 height 33
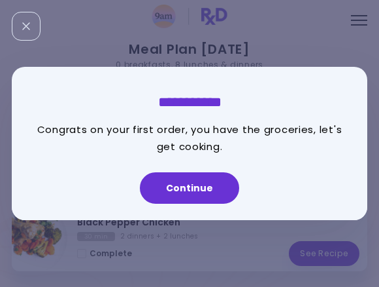
click at [184, 189] on button "Continue" at bounding box center [189, 187] width 99 height 31
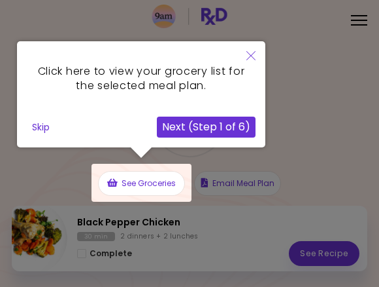
click at [143, 184] on div at bounding box center [142, 183] width 100 height 38
click at [214, 130] on button "Next (Step 1 of 6)" at bounding box center [206, 126] width 99 height 21
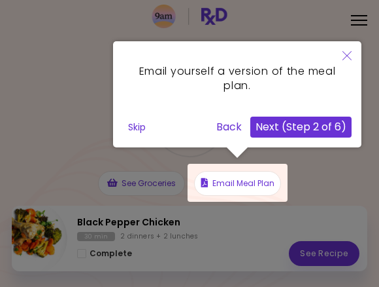
click at [320, 128] on button "Next (Step 2 of 6)" at bounding box center [301, 126] width 101 height 21
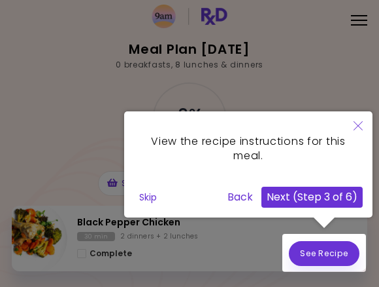
click at [328, 202] on button "Next (Step 3 of 6)" at bounding box center [312, 196] width 101 height 21
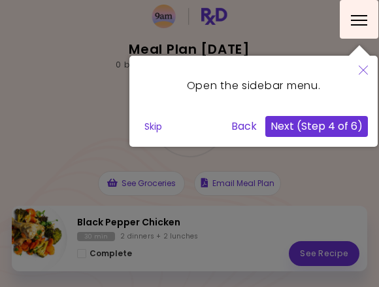
click at [330, 128] on button "Next (Step 4 of 6)" at bounding box center [317, 126] width 103 height 21
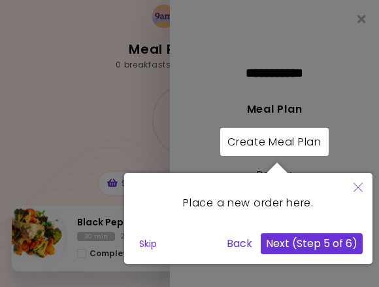
click at [324, 240] on button "Next (Step 5 of 6)" at bounding box center [312, 243] width 102 height 21
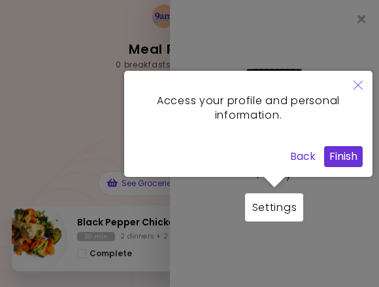
click at [349, 154] on button "Finish" at bounding box center [343, 156] width 39 height 21
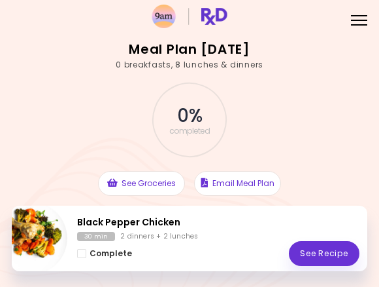
click at [361, 20] on div at bounding box center [359, 20] width 16 height 1
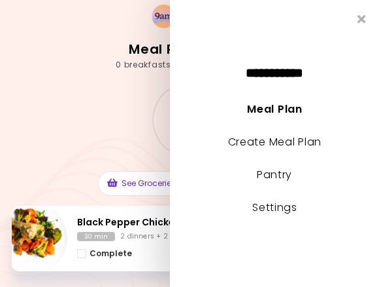
click at [359, 24] on icon "Close" at bounding box center [362, 19] width 9 height 12
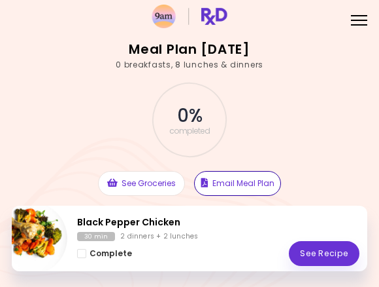
click at [251, 183] on button "Email Meal Plan" at bounding box center [237, 183] width 87 height 25
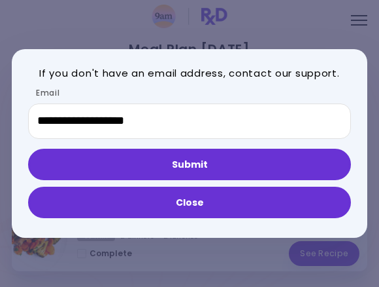
scroll to position [27, 0]
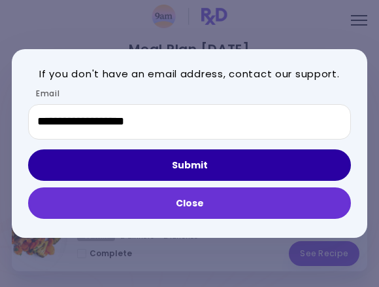
click at [224, 163] on button "Submit" at bounding box center [189, 164] width 323 height 31
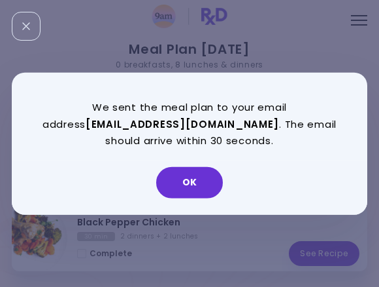
scroll to position [0, 0]
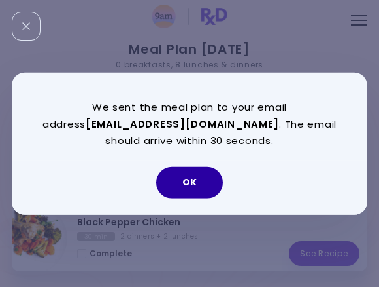
click at [191, 180] on button "OK" at bounding box center [189, 181] width 67 height 31
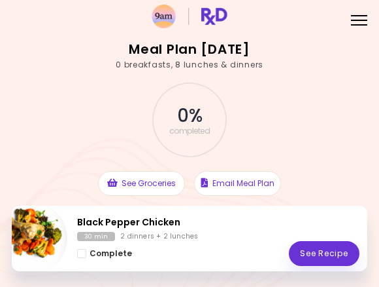
click at [190, 46] on h2 "Meal Plan [DATE]" at bounding box center [190, 49] width 122 height 21
click at [361, 27] on div "Menu" at bounding box center [360, 20] width 26 height 26
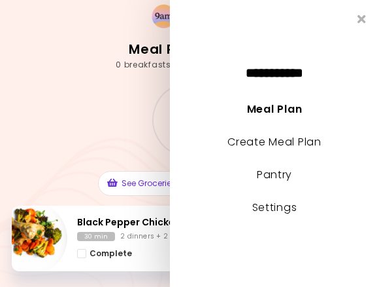
click at [281, 143] on link "Create Meal Plan" at bounding box center [275, 141] width 94 height 15
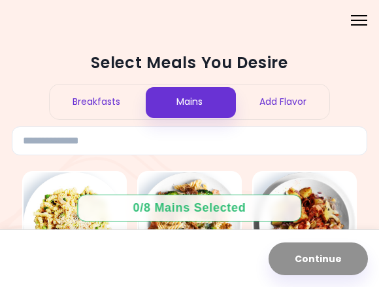
click at [104, 102] on div "Breakfasts" at bounding box center [97, 101] width 94 height 35
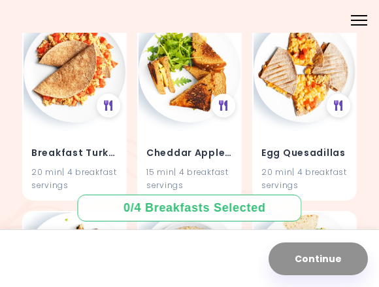
scroll to position [154, 0]
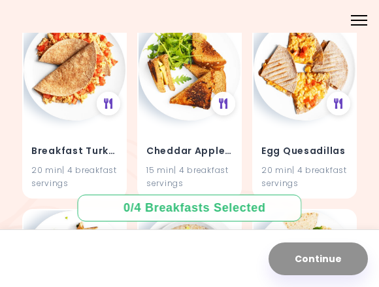
click at [184, 91] on img at bounding box center [190, 69] width 102 height 102
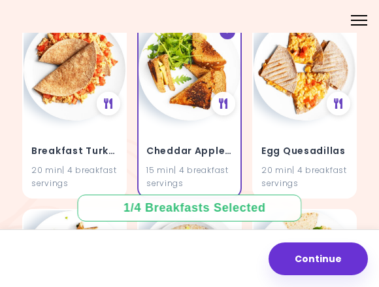
click at [85, 95] on img at bounding box center [75, 69] width 102 height 102
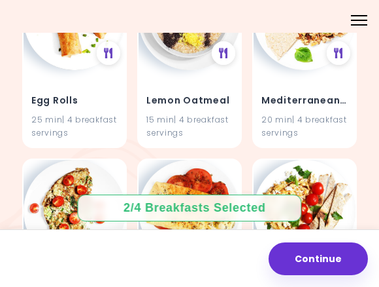
scroll to position [401, 0]
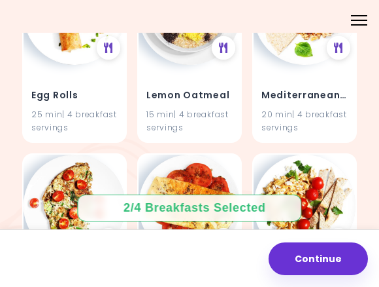
click at [75, 101] on h4 "Egg Rolls" at bounding box center [74, 94] width 86 height 21
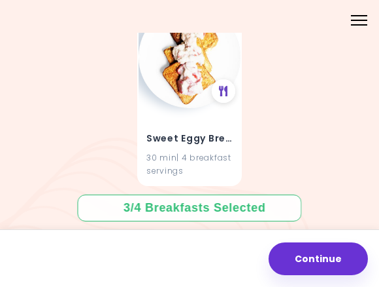
scroll to position [739, 0]
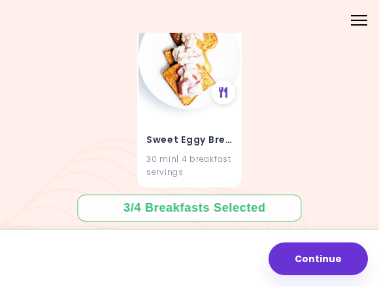
click at [198, 105] on div "Sweet Eggy Bread 30 min | 4 breakfast servings" at bounding box center [189, 96] width 105 height 181
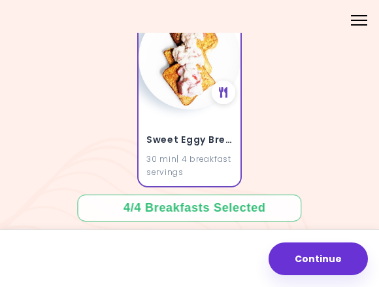
click at [328, 254] on button "Continue" at bounding box center [318, 258] width 99 height 33
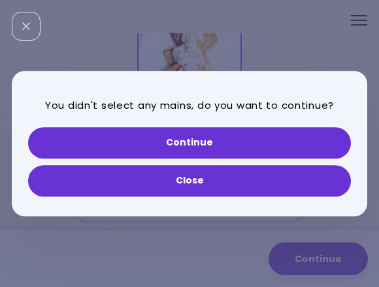
click at [215, 181] on button "Close" at bounding box center [189, 180] width 323 height 31
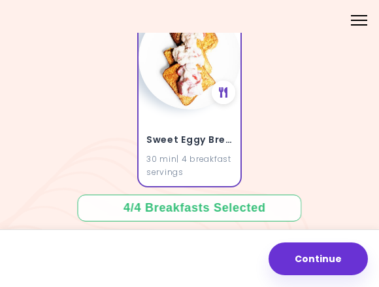
click at [362, 23] on div "Menu" at bounding box center [360, 20] width 26 height 26
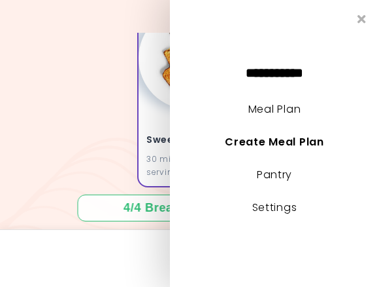
click at [366, 20] on icon "Close" at bounding box center [362, 19] width 9 height 12
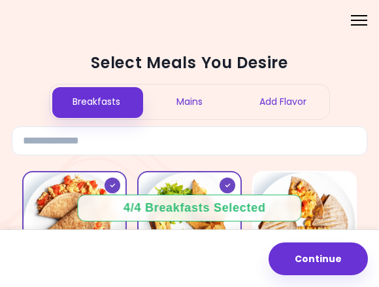
scroll to position [0, 0]
click at [192, 98] on div "Mains" at bounding box center [190, 101] width 94 height 35
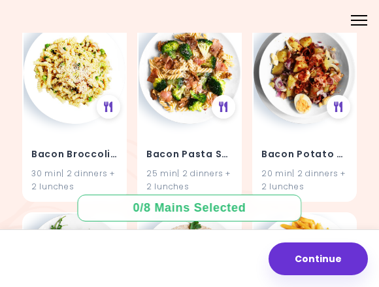
scroll to position [152, 0]
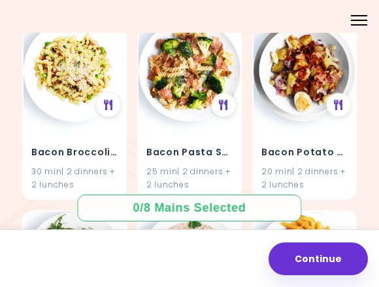
click at [311, 156] on h4 "Bacon Potato Salad" at bounding box center [305, 151] width 86 height 21
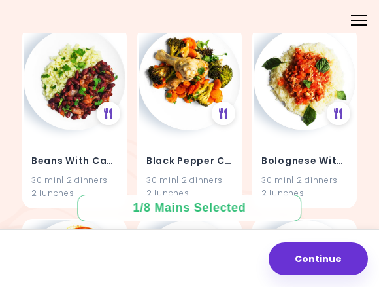
scroll to position [723, 0]
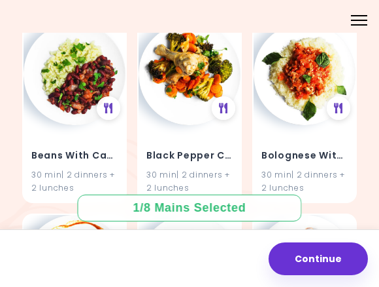
click at [199, 159] on h4 "Black Pepper Chicken" at bounding box center [190, 155] width 86 height 21
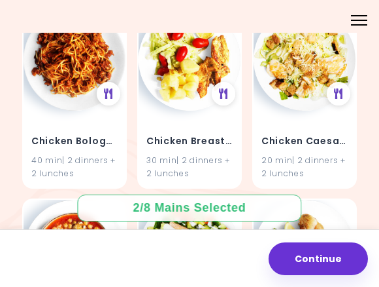
scroll to position [2080, 0]
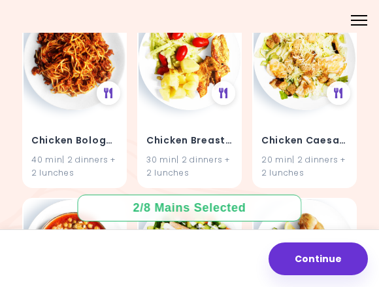
click at [314, 137] on h4 "Chicken Caesar Salad" at bounding box center [305, 140] width 86 height 21
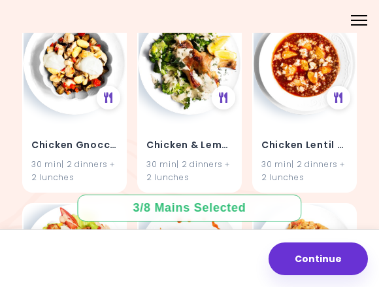
scroll to position [2632, 0]
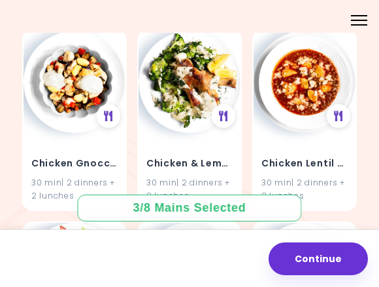
click at [189, 103] on img at bounding box center [190, 82] width 102 height 102
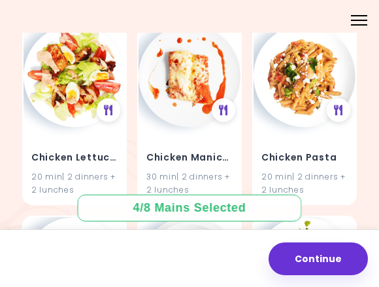
scroll to position [2830, 0]
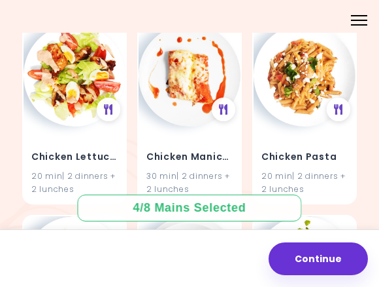
click at [191, 169] on div "30 min | 2 dinners + 2 lunches" at bounding box center [190, 181] width 86 height 25
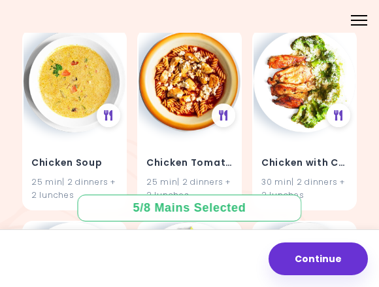
scroll to position [3208, 0]
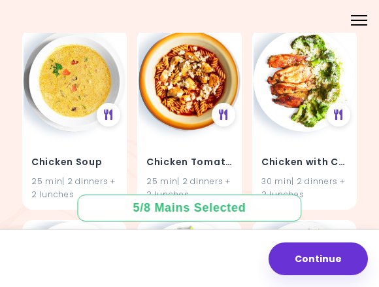
click at [315, 151] on h4 "Chicken with Cheesy Broccoli" at bounding box center [305, 161] width 86 height 21
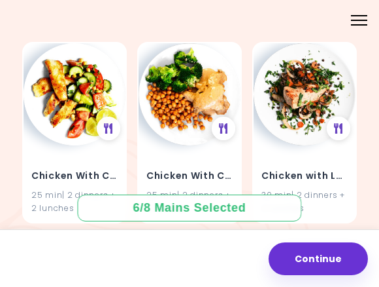
scroll to position [3386, 0]
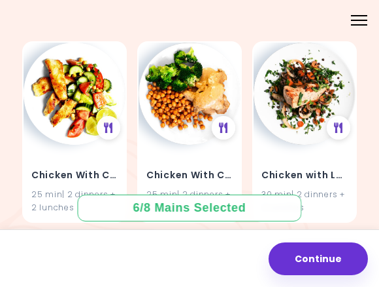
click at [69, 145] on div "Chicken With Chickpea Salad 25 min | 2 dinners + 2 lunches" at bounding box center [75, 183] width 102 height 77
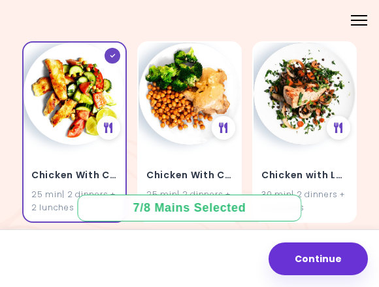
click at [315, 164] on h4 "Chicken with Lentils" at bounding box center [305, 174] width 86 height 21
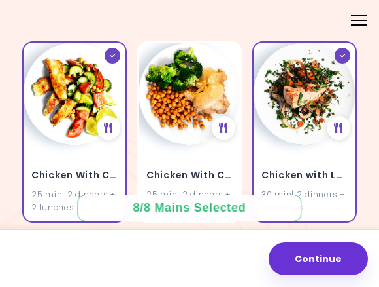
click at [325, 257] on button "Continue" at bounding box center [318, 258] width 99 height 33
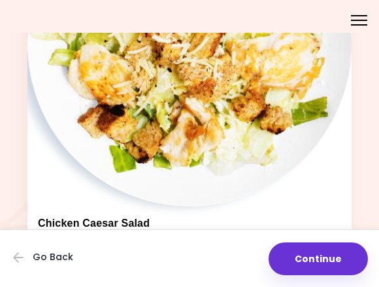
scroll to position [2628, 0]
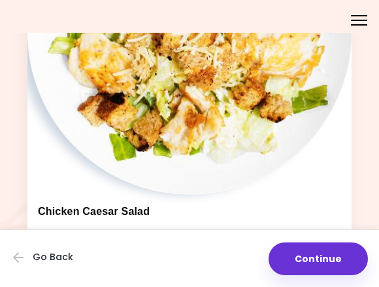
click at [322, 254] on button "Continue" at bounding box center [318, 258] width 99 height 33
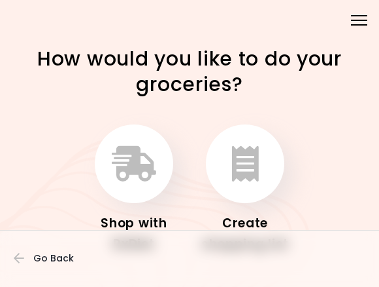
click at [253, 165] on icon "button" at bounding box center [245, 163] width 27 height 35
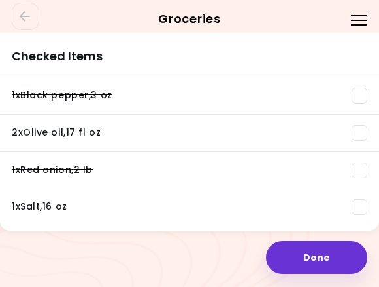
scroll to position [1834, 0]
click at [358, 92] on span at bounding box center [360, 96] width 16 height 16
click at [358, 139] on span at bounding box center [360, 133] width 16 height 16
click at [360, 177] on span at bounding box center [360, 170] width 16 height 16
click at [361, 205] on span at bounding box center [360, 207] width 16 height 16
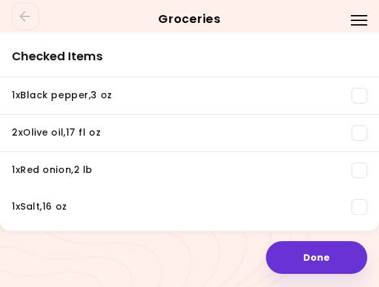
click at [318, 256] on button "Done" at bounding box center [316, 257] width 101 height 33
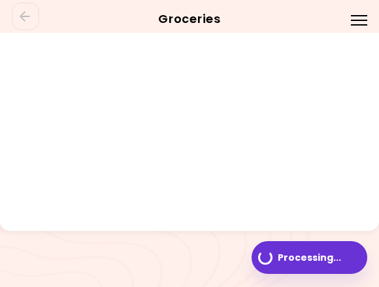
scroll to position [1777, 0]
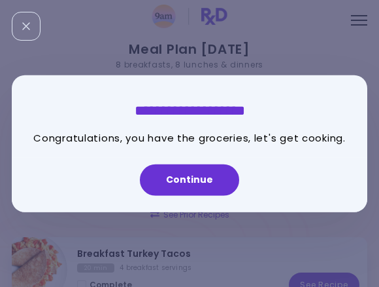
click at [197, 175] on button "Continue" at bounding box center [189, 179] width 99 height 31
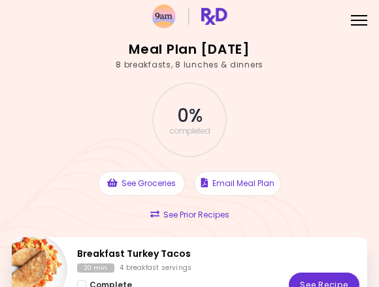
click at [246, 182] on button "Email Meal Plan" at bounding box center [237, 183] width 87 height 25
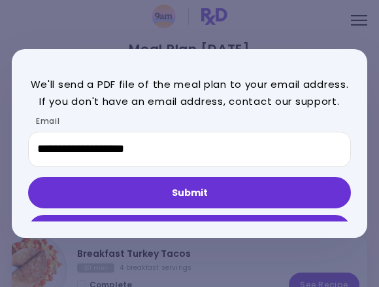
click at [209, 190] on button "Submit" at bounding box center [189, 192] width 323 height 31
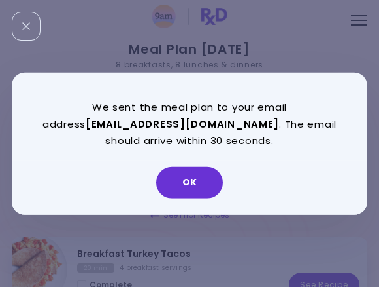
click at [196, 181] on button "OK" at bounding box center [189, 181] width 67 height 31
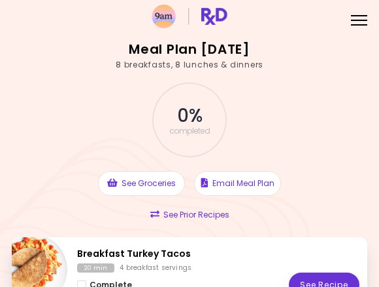
click at [365, 16] on div "Menu" at bounding box center [360, 20] width 26 height 26
